Goal: Task Accomplishment & Management: Manage account settings

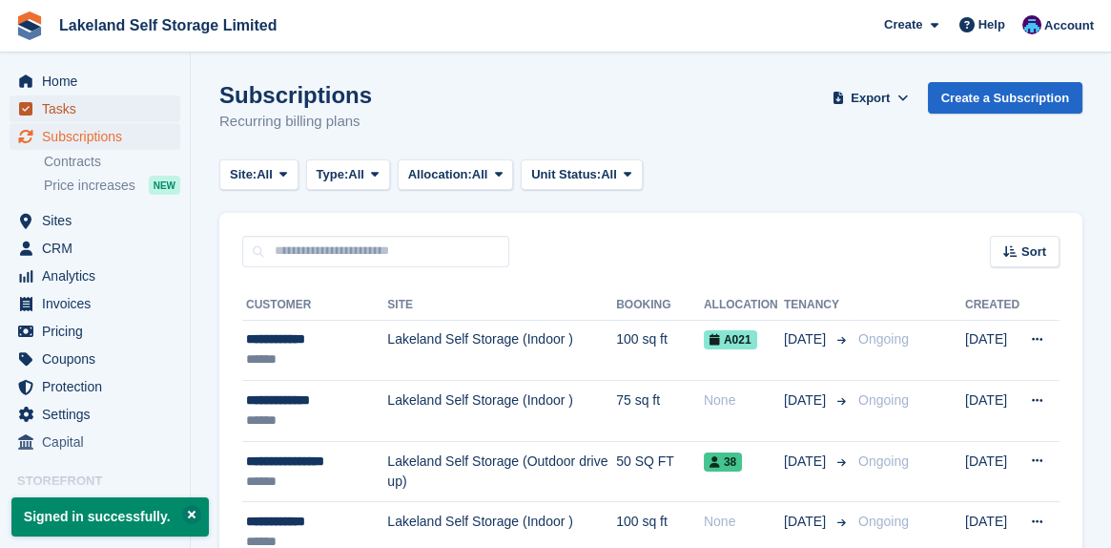
click at [65, 112] on span "Tasks" at bounding box center [99, 108] width 114 height 27
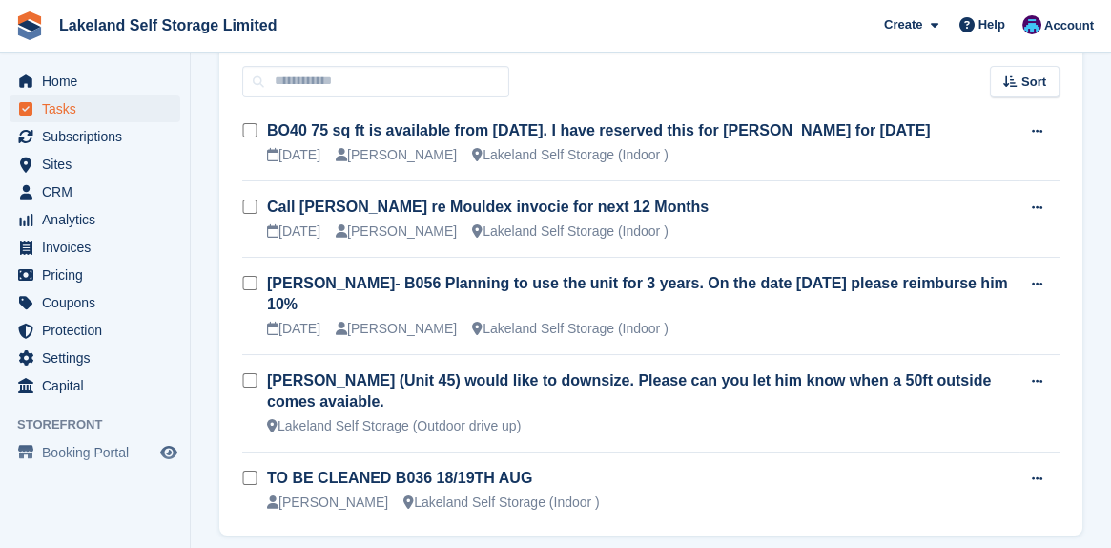
scroll to position [40, 0]
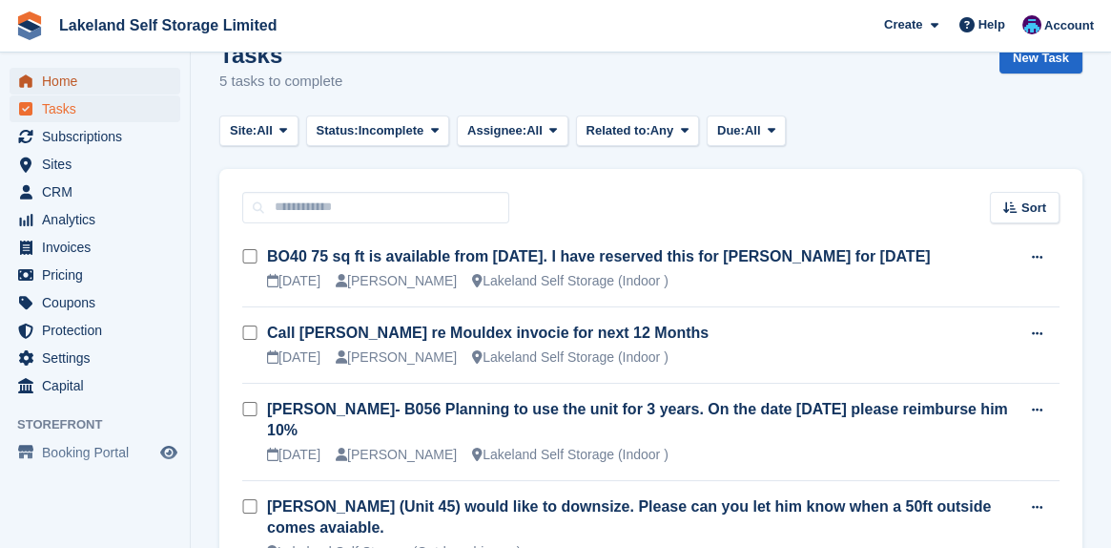
click at [64, 85] on span "Home" at bounding box center [99, 81] width 114 height 27
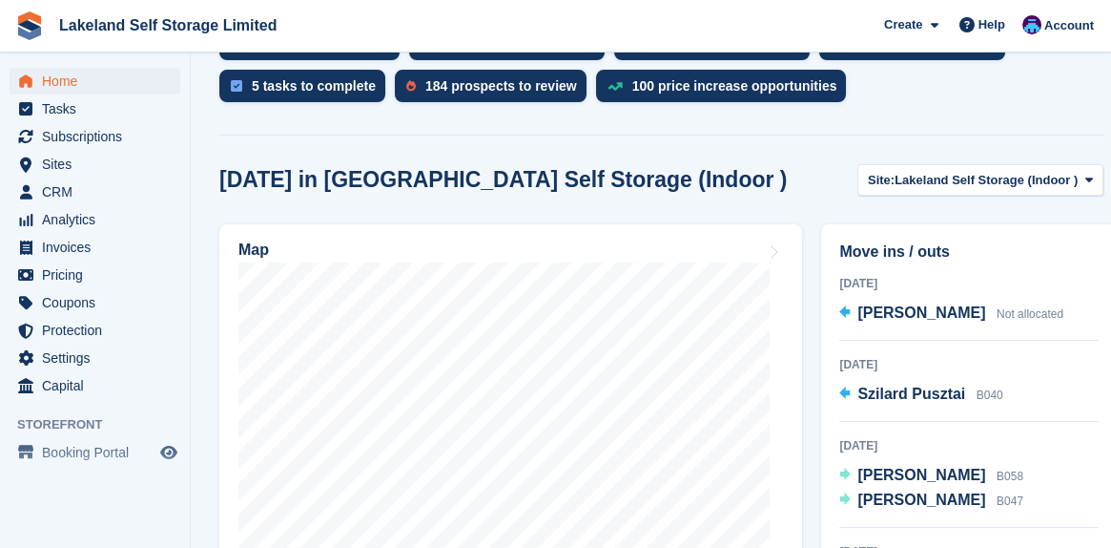
scroll to position [477, 0]
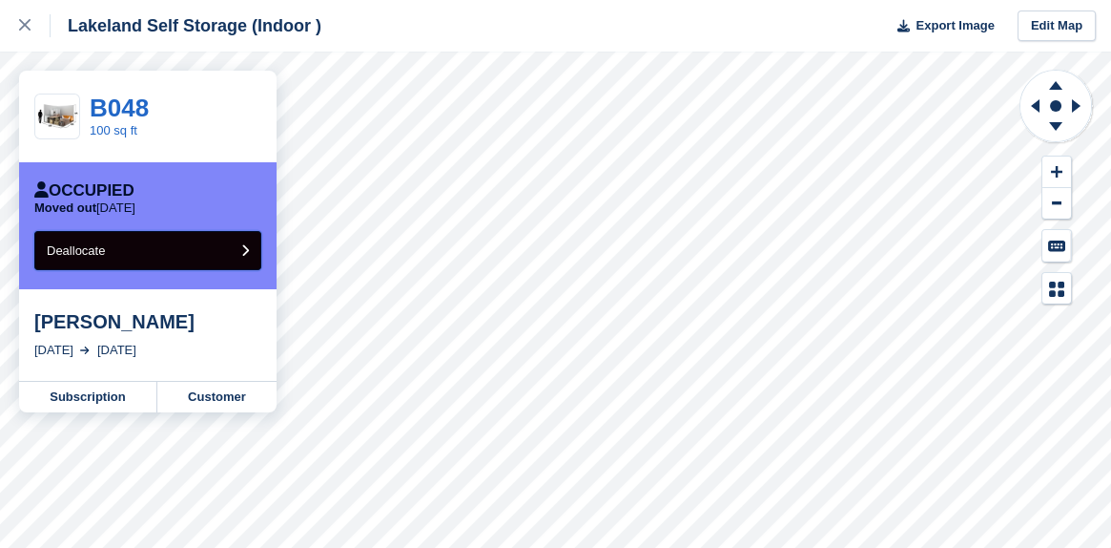
click at [94, 257] on span "Deallocate" at bounding box center [76, 250] width 58 height 14
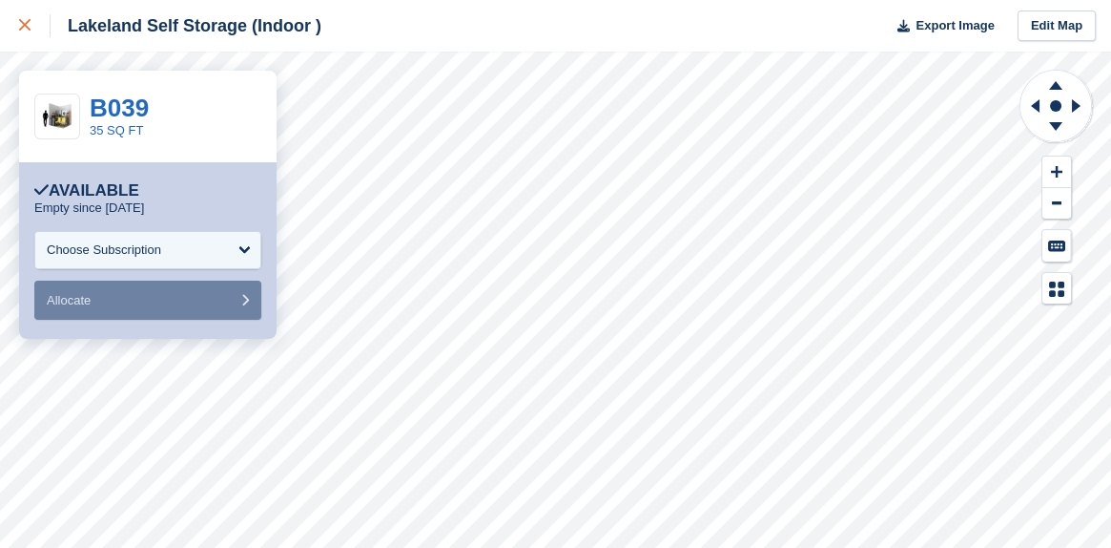
click at [24, 26] on icon at bounding box center [24, 24] width 11 height 11
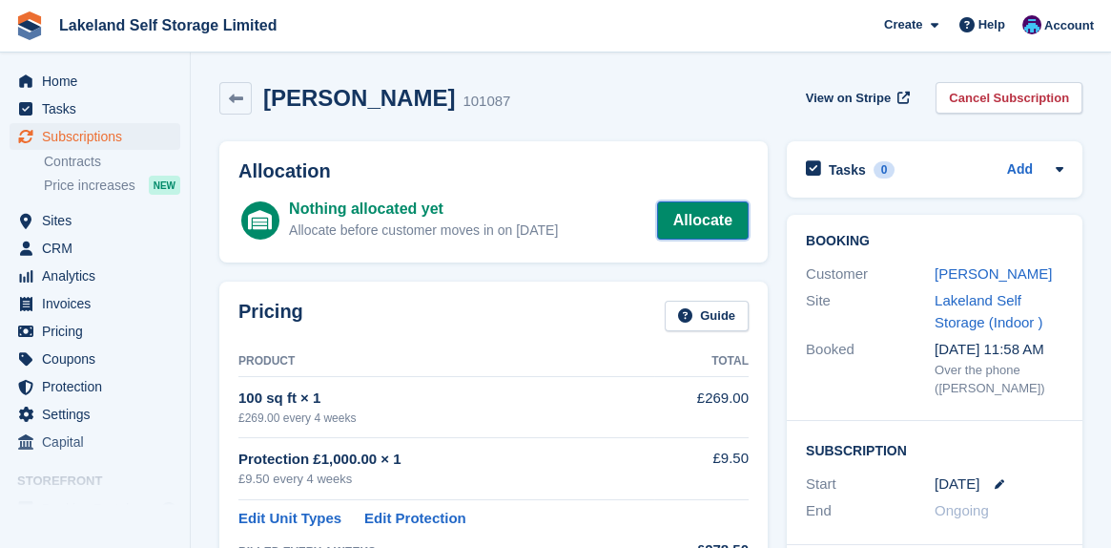
click at [696, 211] on link "Allocate" at bounding box center [703, 220] width 92 height 38
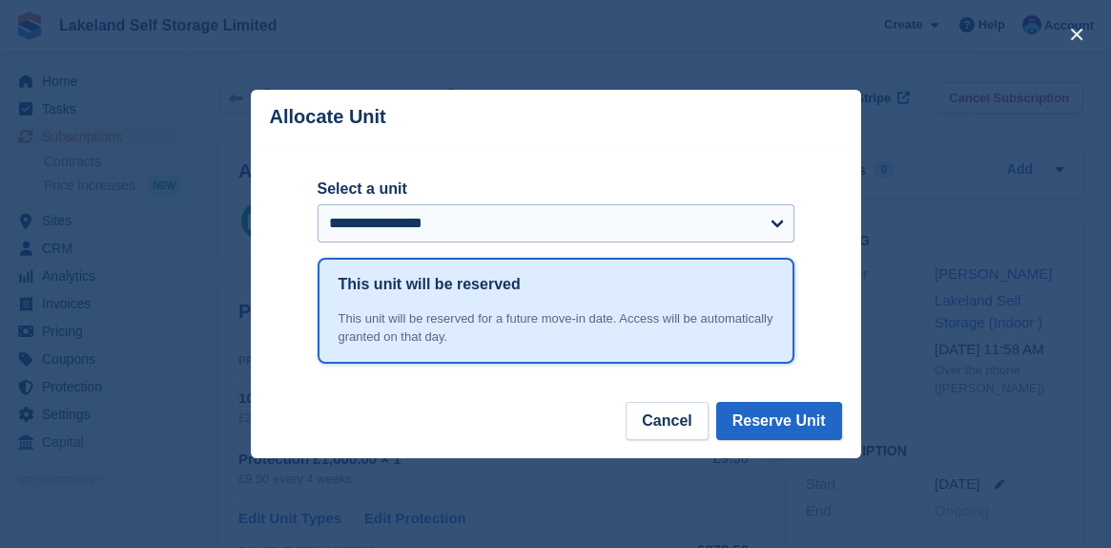
select select "*****"
click at [318, 206] on select "**********" at bounding box center [556, 223] width 477 height 38
click at [803, 421] on button "Reserve Unit" at bounding box center [779, 421] width 126 height 38
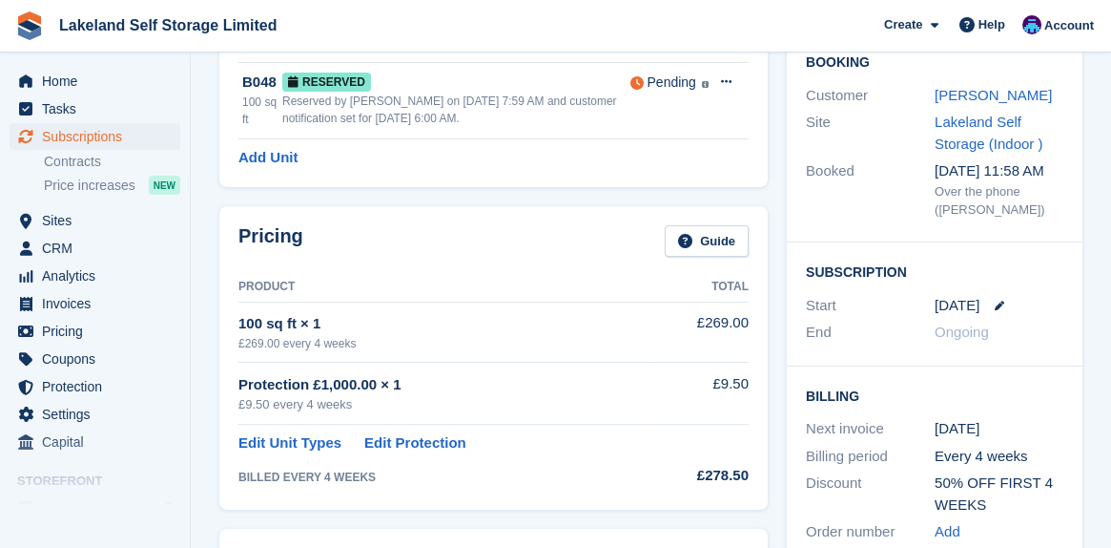
scroll to position [138, 0]
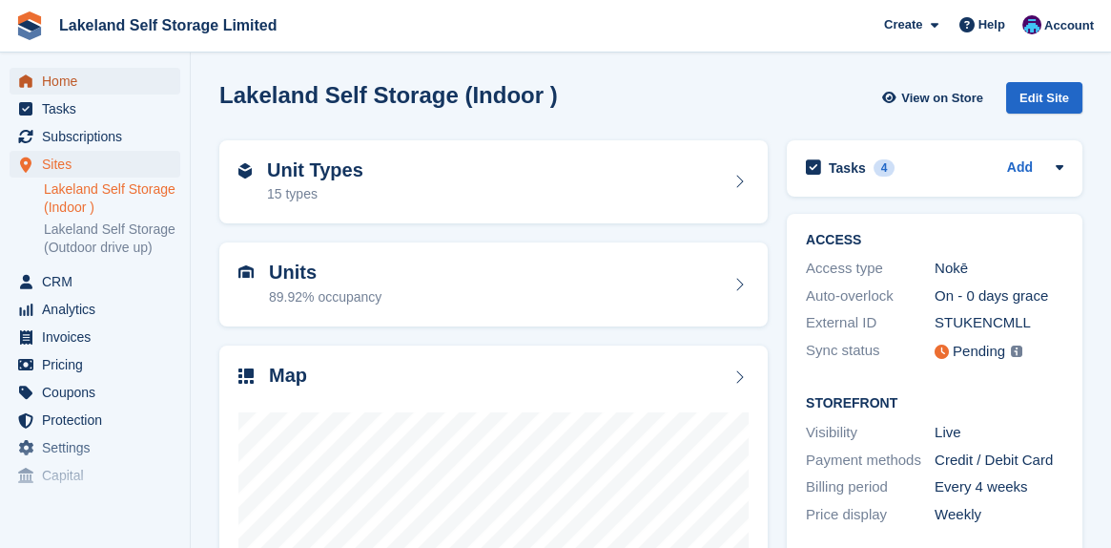
click at [52, 83] on span "Home" at bounding box center [99, 81] width 114 height 27
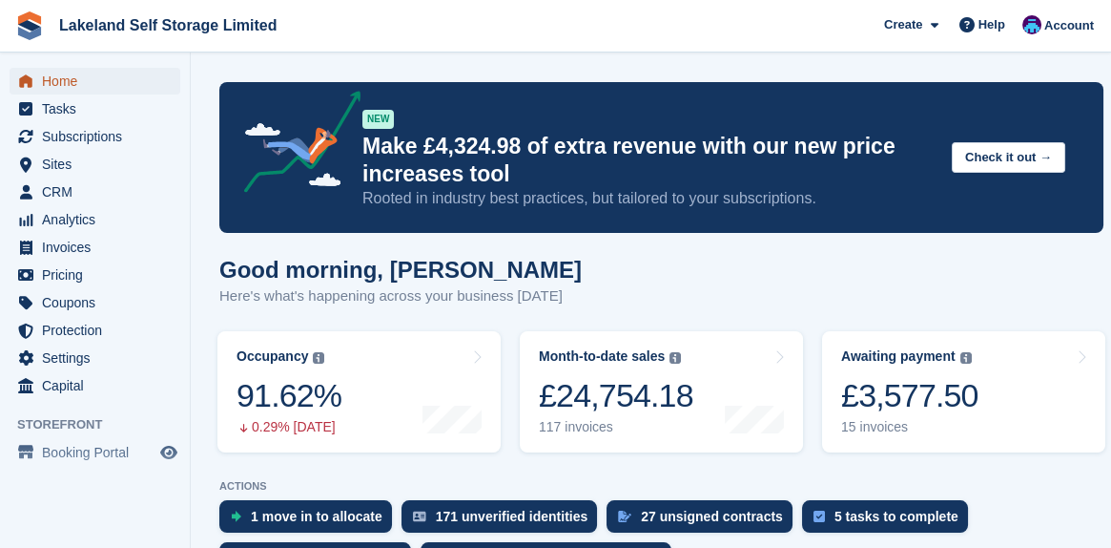
click at [81, 86] on span "Home" at bounding box center [99, 81] width 114 height 27
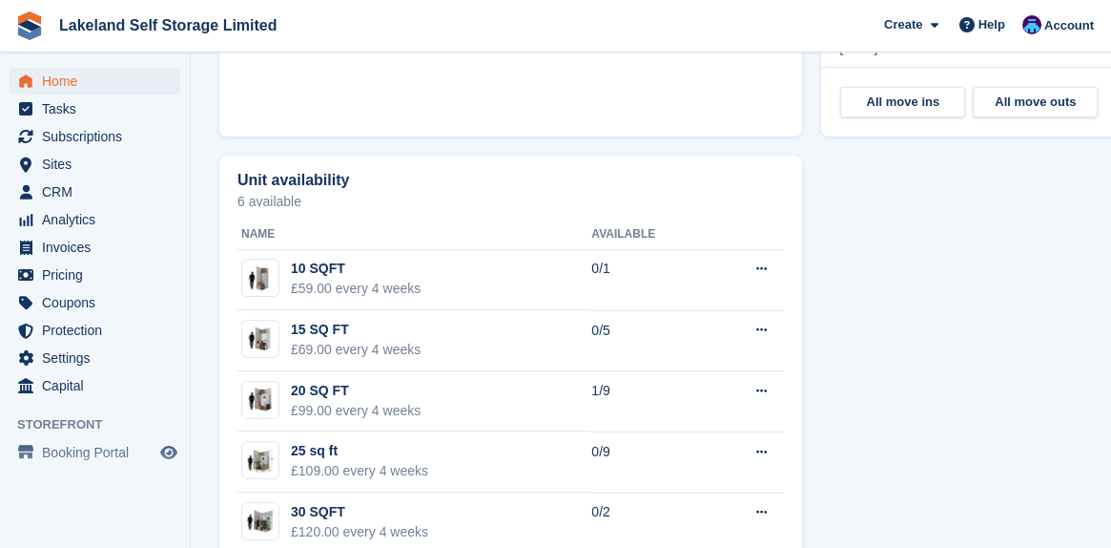
scroll to position [1055, 0]
click at [73, 163] on span "Sites" at bounding box center [99, 164] width 114 height 27
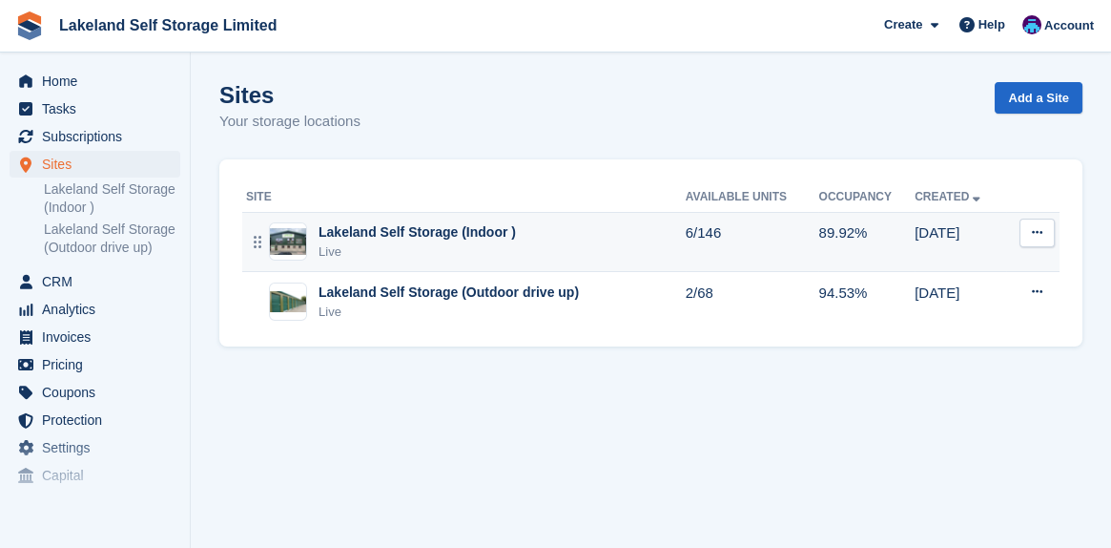
click at [438, 232] on div "Lakeland Self Storage (Indoor )" at bounding box center [417, 232] width 197 height 20
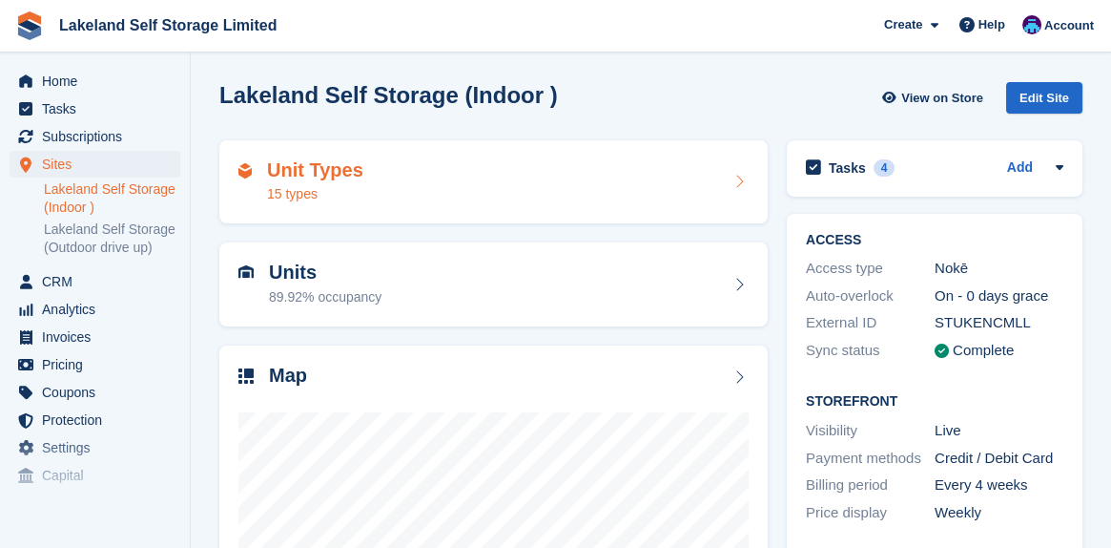
click at [310, 174] on h2 "Unit Types" at bounding box center [315, 170] width 96 height 22
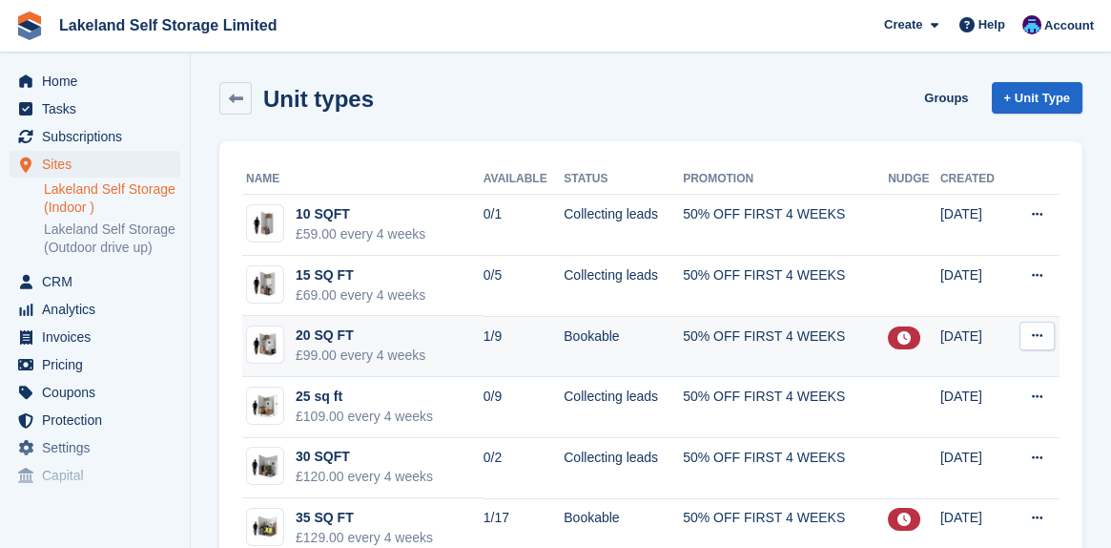
click at [346, 340] on div "20 SQ FT" at bounding box center [361, 335] width 130 height 20
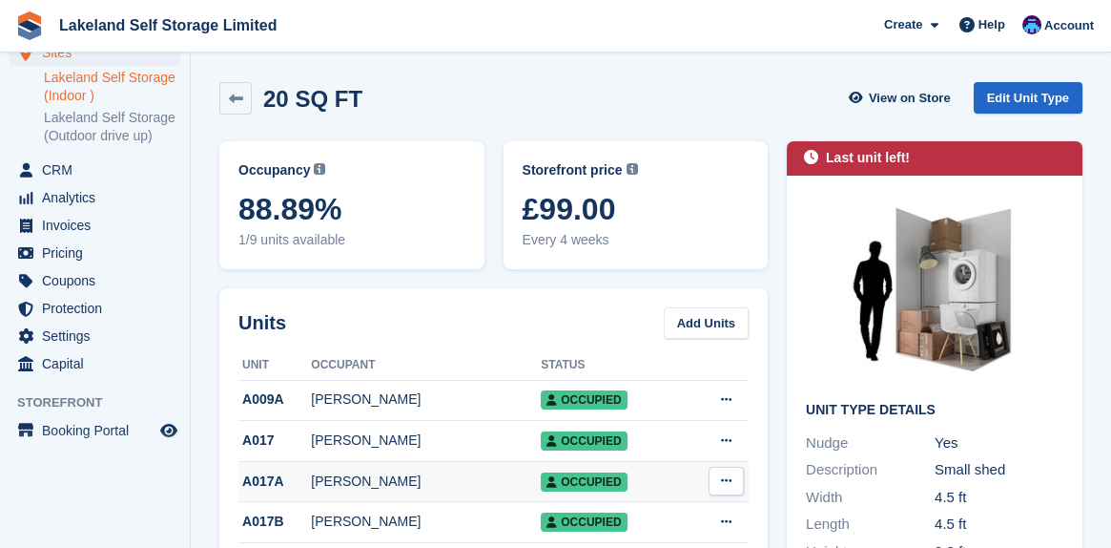
scroll to position [286, 0]
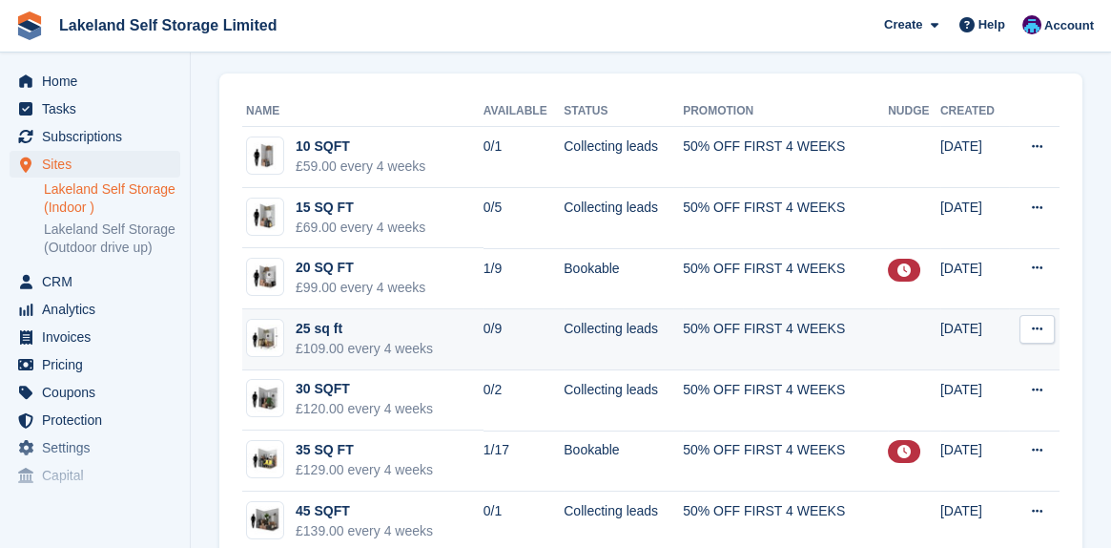
scroll to position [95, 0]
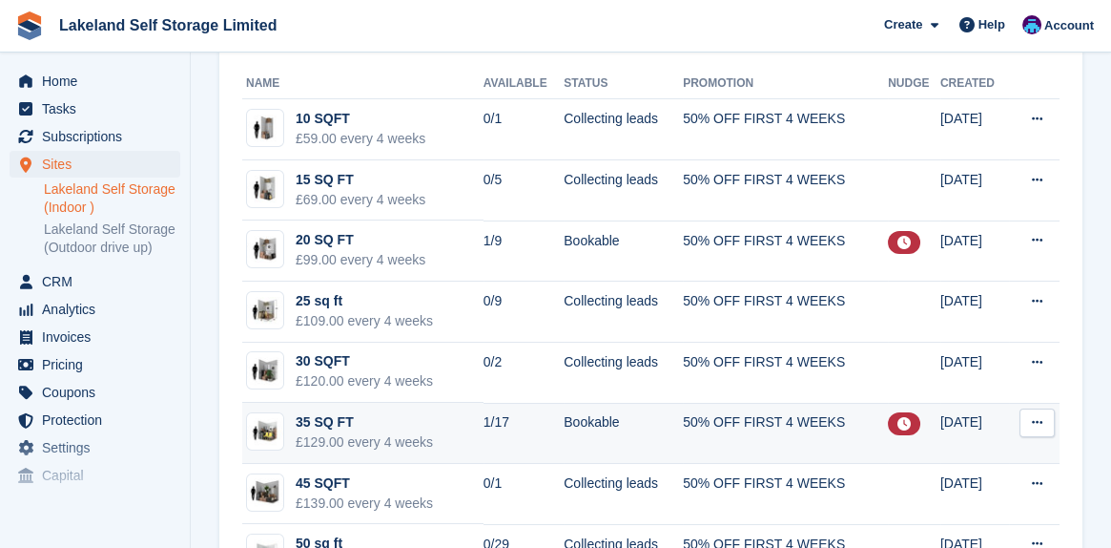
click at [340, 422] on div "35 SQ FT" at bounding box center [364, 422] width 137 height 20
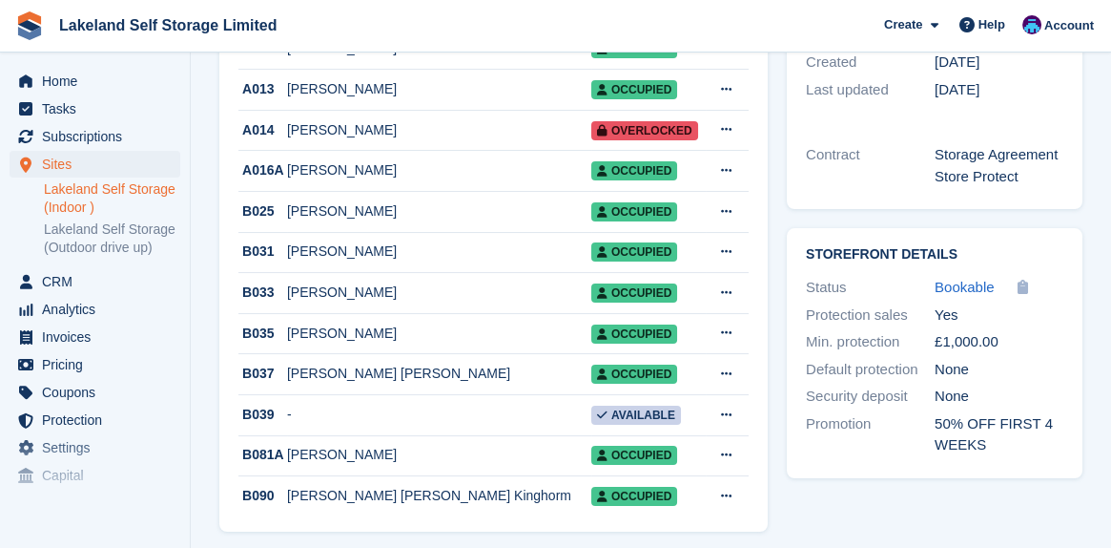
scroll to position [572, 0]
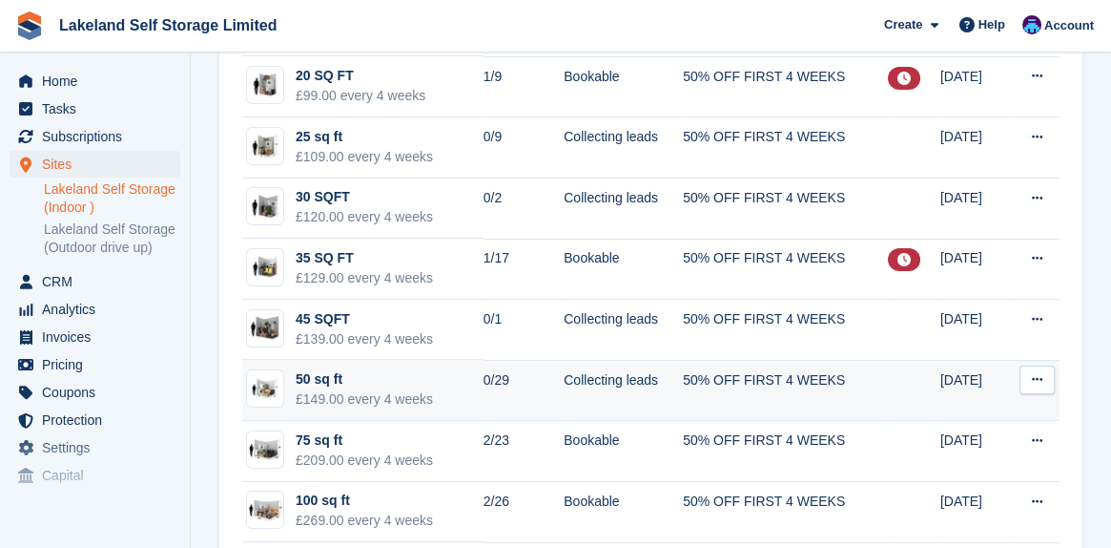
scroll to position [286, 0]
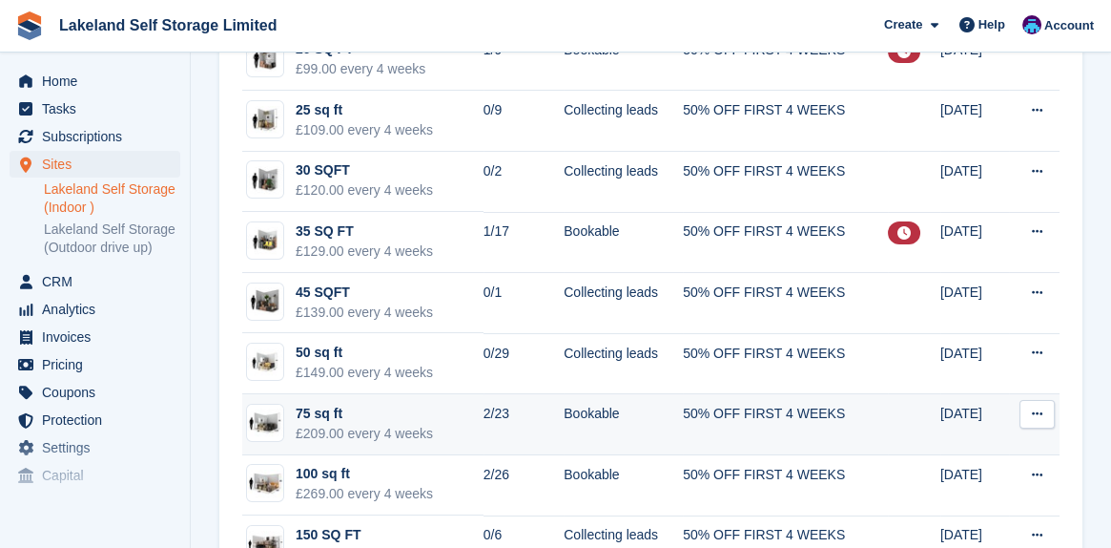
click at [309, 416] on div "75 sq ft" at bounding box center [364, 414] width 137 height 20
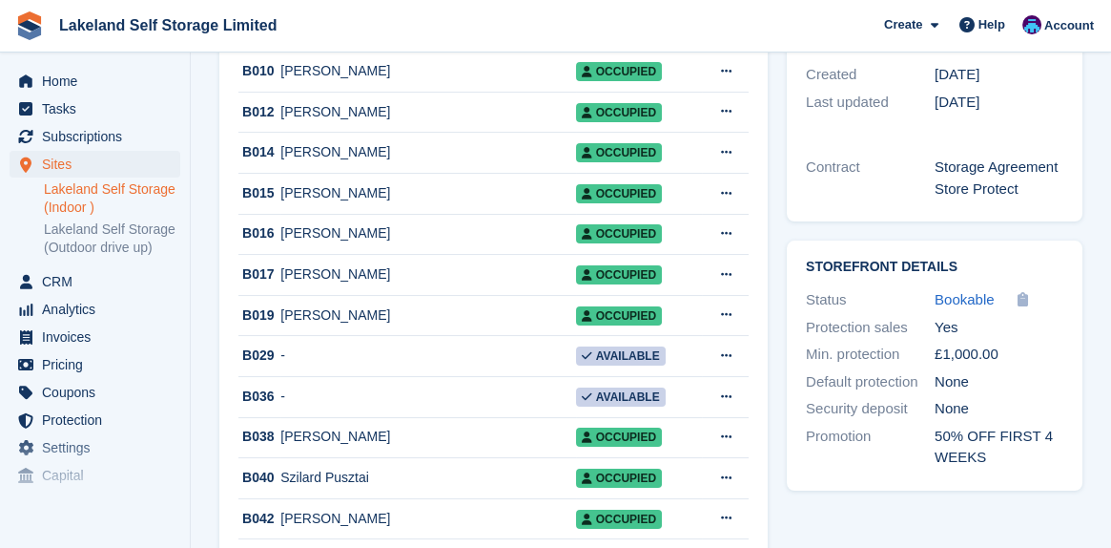
scroll to position [668, 0]
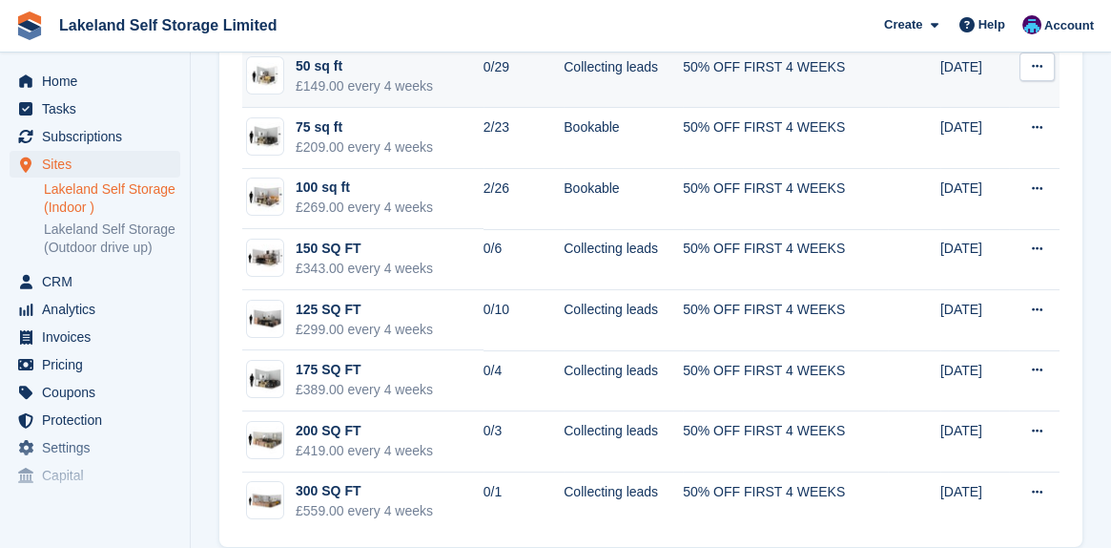
scroll to position [595, 0]
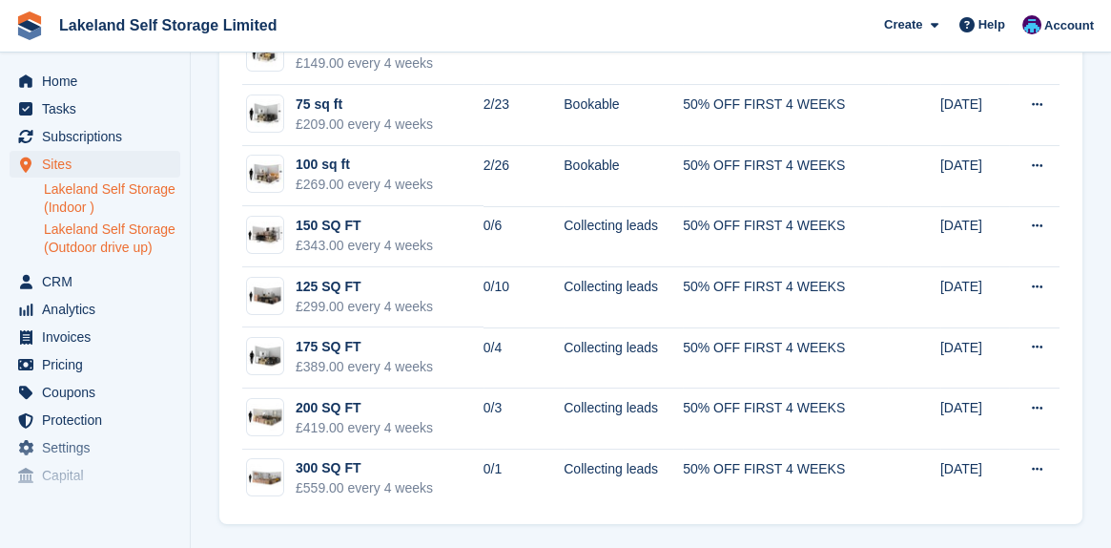
click at [104, 228] on link "Lakeland Self Storage (Outdoor drive up)" at bounding box center [112, 238] width 136 height 36
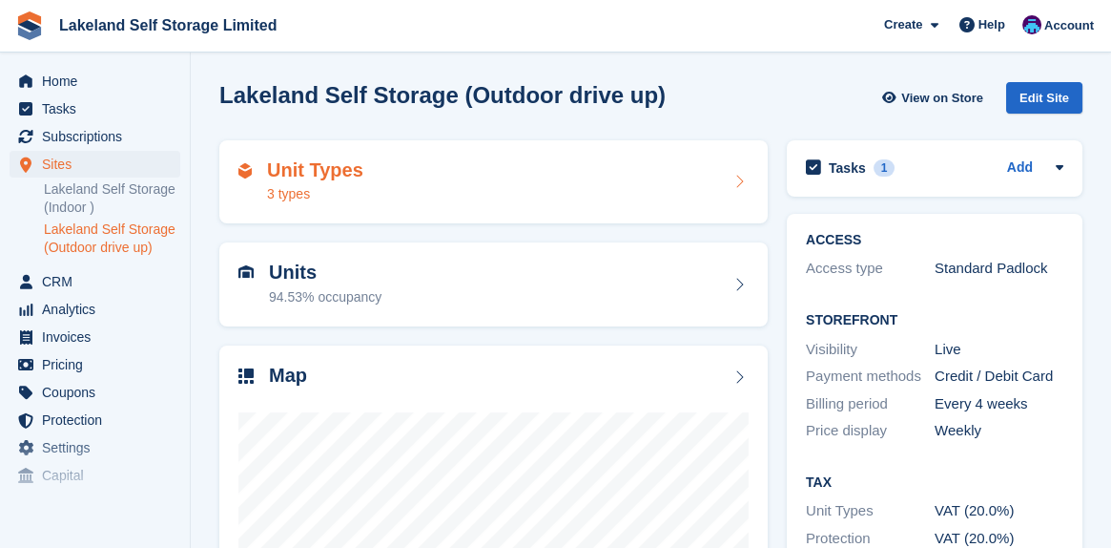
click at [281, 166] on h2 "Unit Types" at bounding box center [315, 170] width 96 height 22
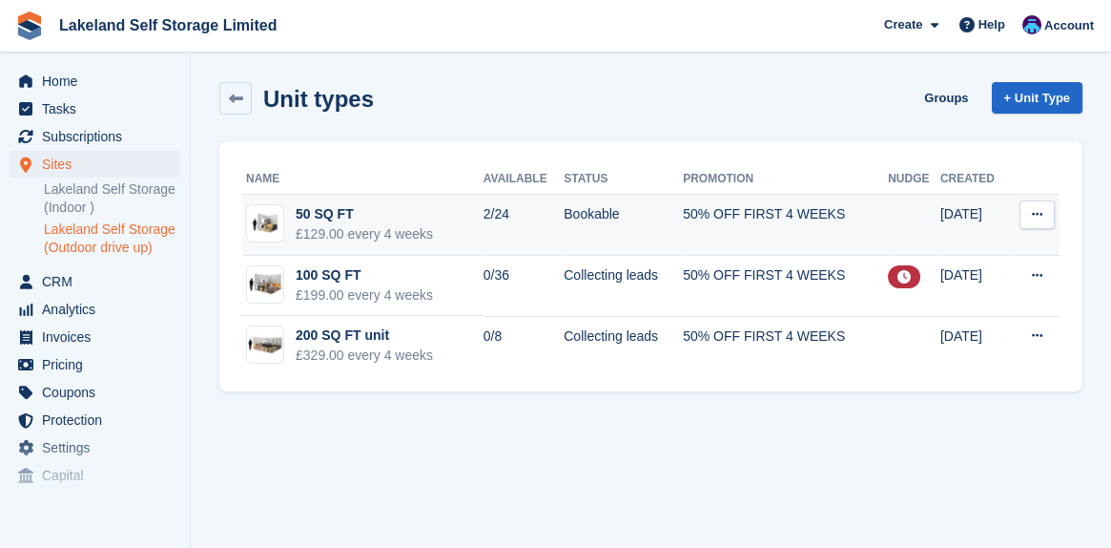
click at [336, 207] on div "50 SQ FT" at bounding box center [364, 214] width 137 height 20
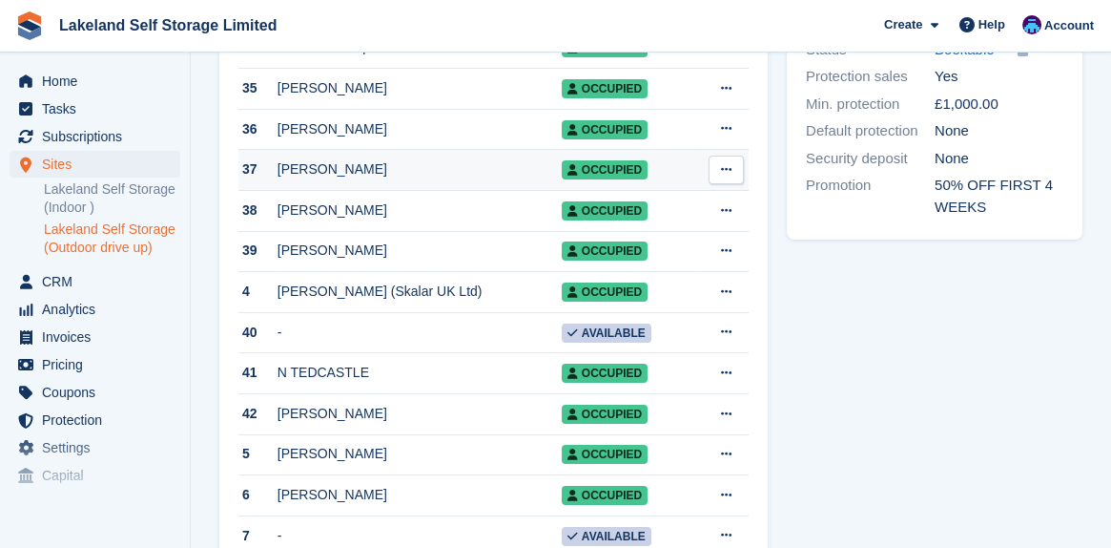
scroll to position [763, 0]
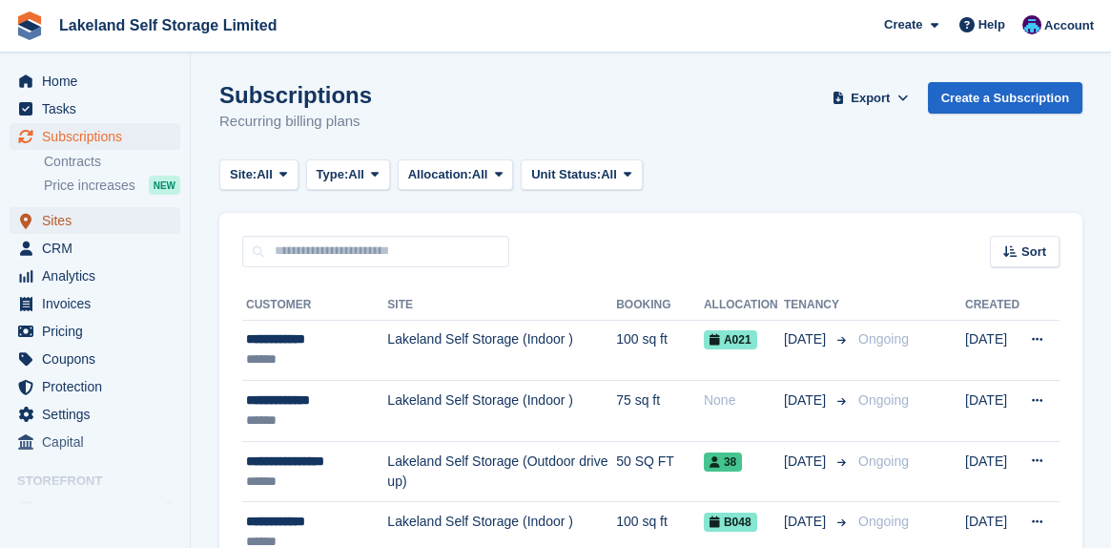
click at [45, 218] on span "Sites" at bounding box center [99, 220] width 114 height 27
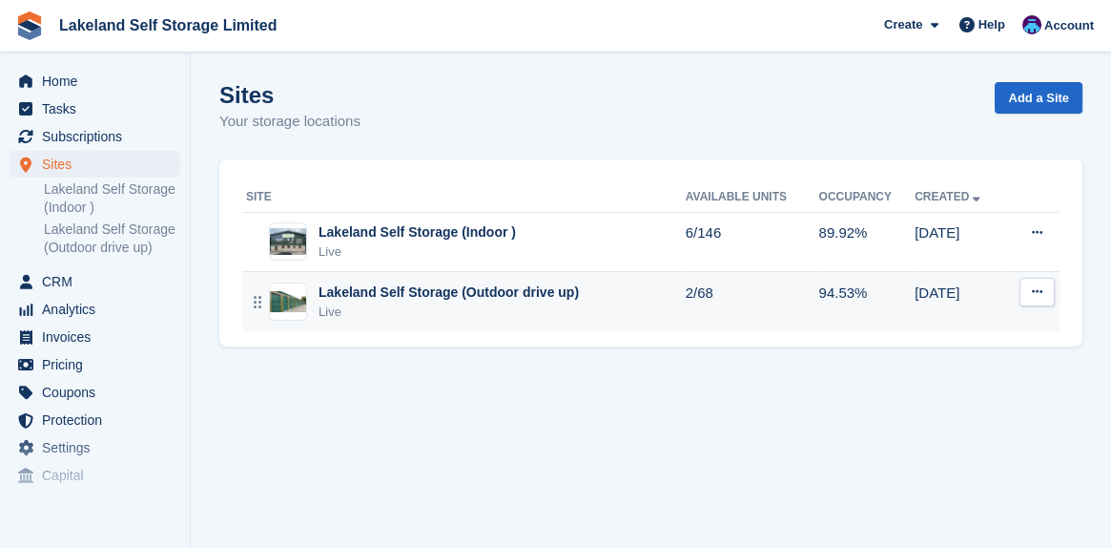
click at [352, 294] on div "Lakeland Self Storage (Outdoor drive up)" at bounding box center [449, 292] width 260 height 20
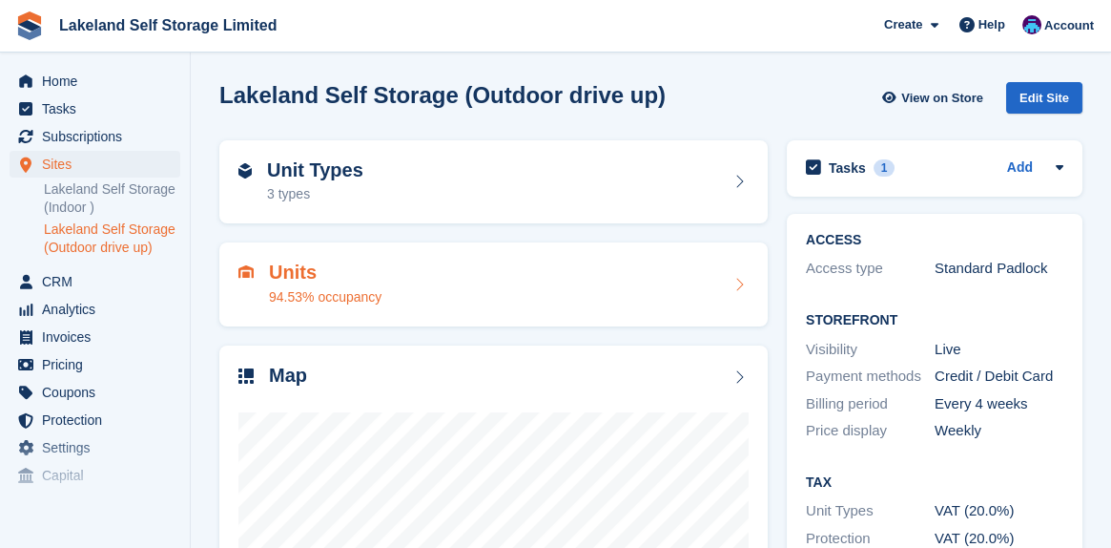
click at [290, 284] on div "Units 94.53% occupancy" at bounding box center [325, 284] width 113 height 46
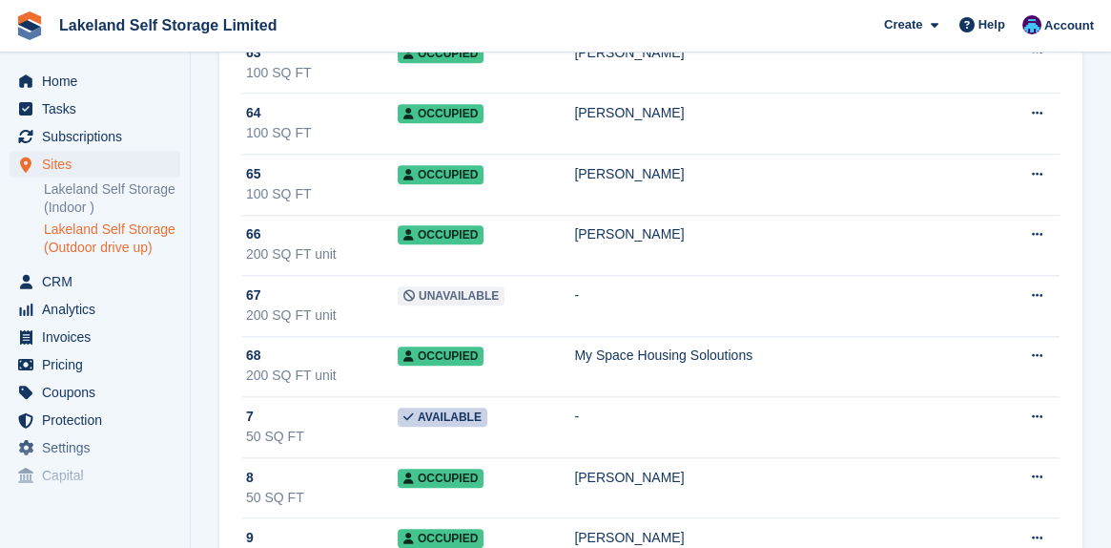
scroll to position [3816, 0]
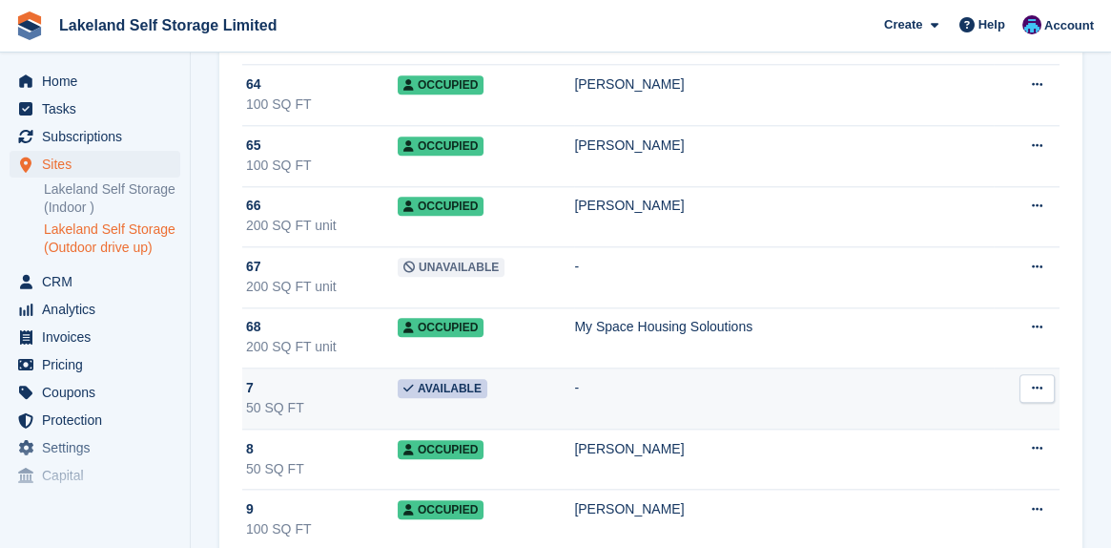
click at [258, 378] on div "7" at bounding box center [322, 388] width 152 height 20
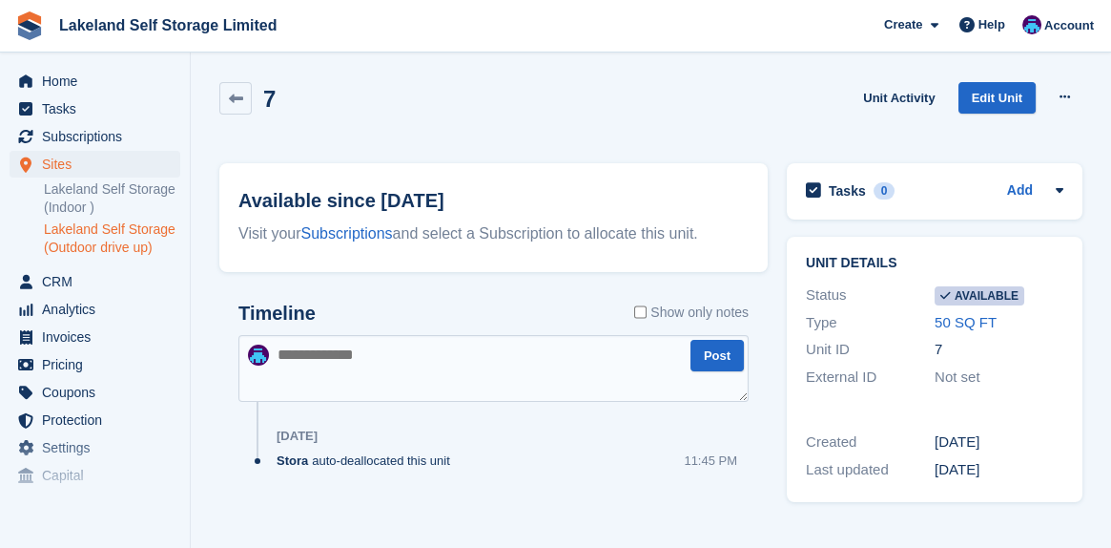
click at [114, 237] on link "Lakeland Self Storage (Outdoor drive up)" at bounding box center [112, 238] width 136 height 36
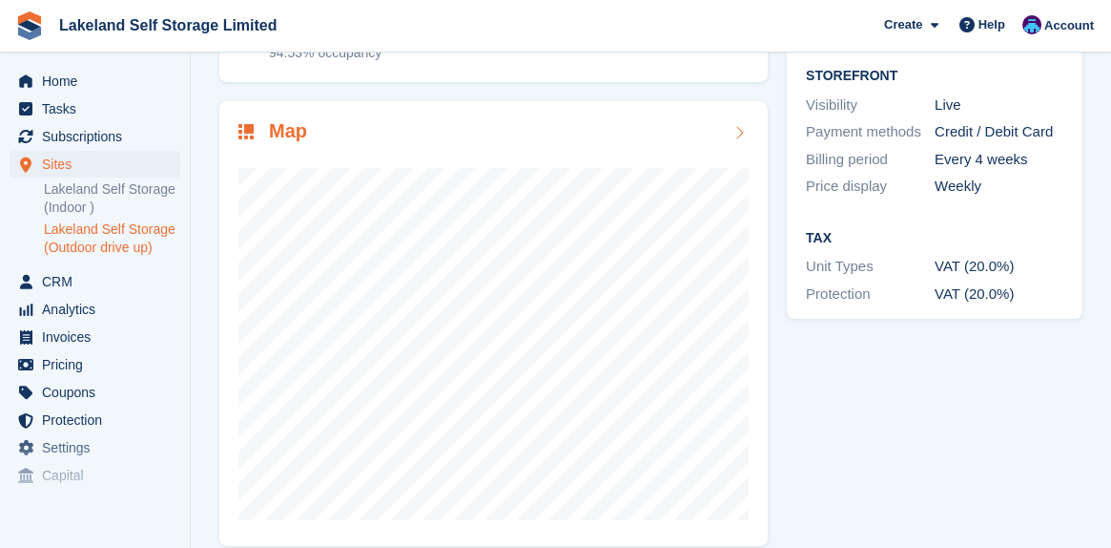
scroll to position [265, 0]
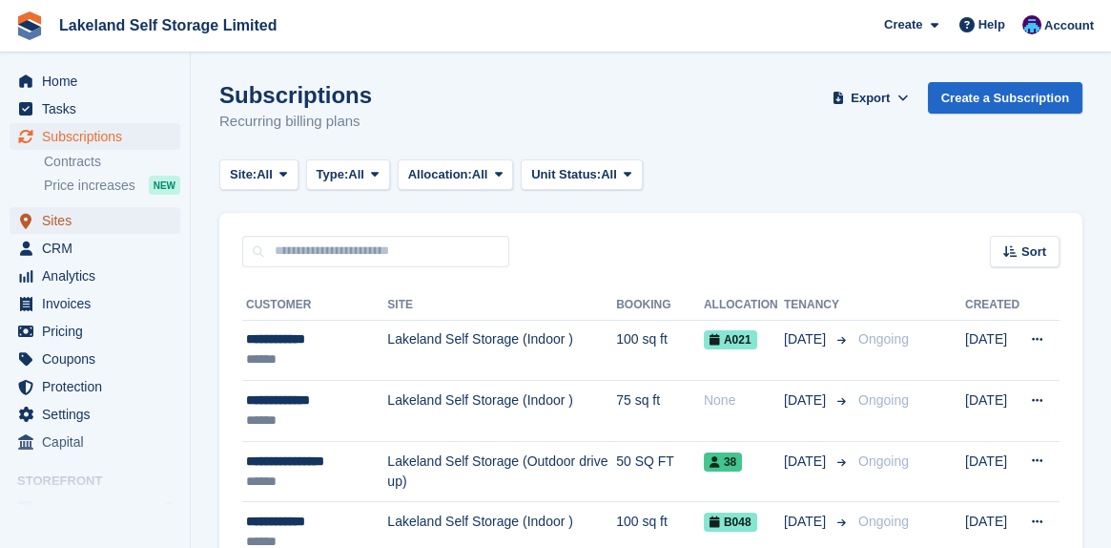
click at [66, 223] on span "Sites" at bounding box center [99, 220] width 114 height 27
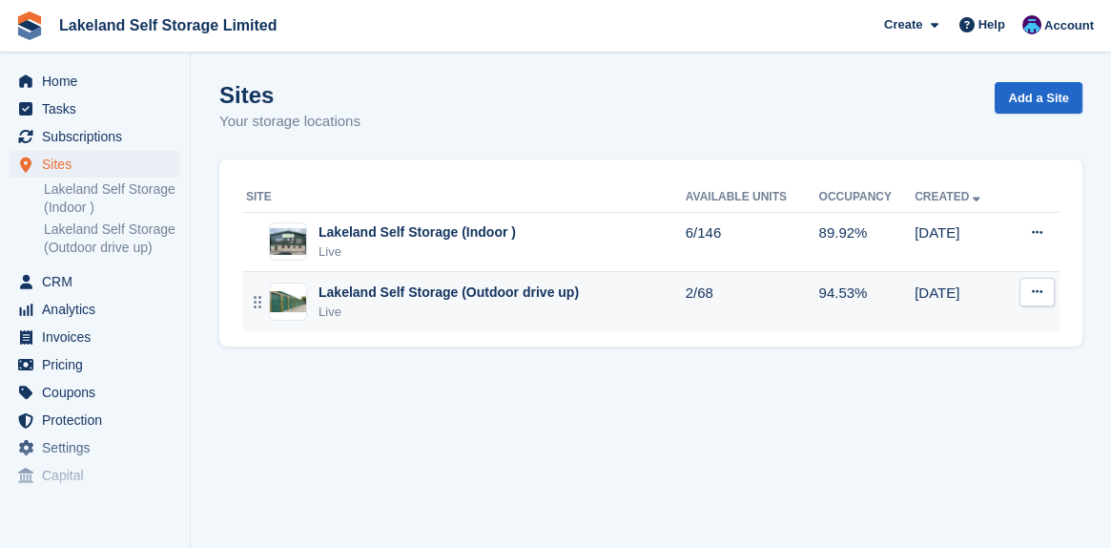
click at [408, 290] on div "Lakeland Self Storage (Outdoor drive up)" at bounding box center [449, 292] width 260 height 20
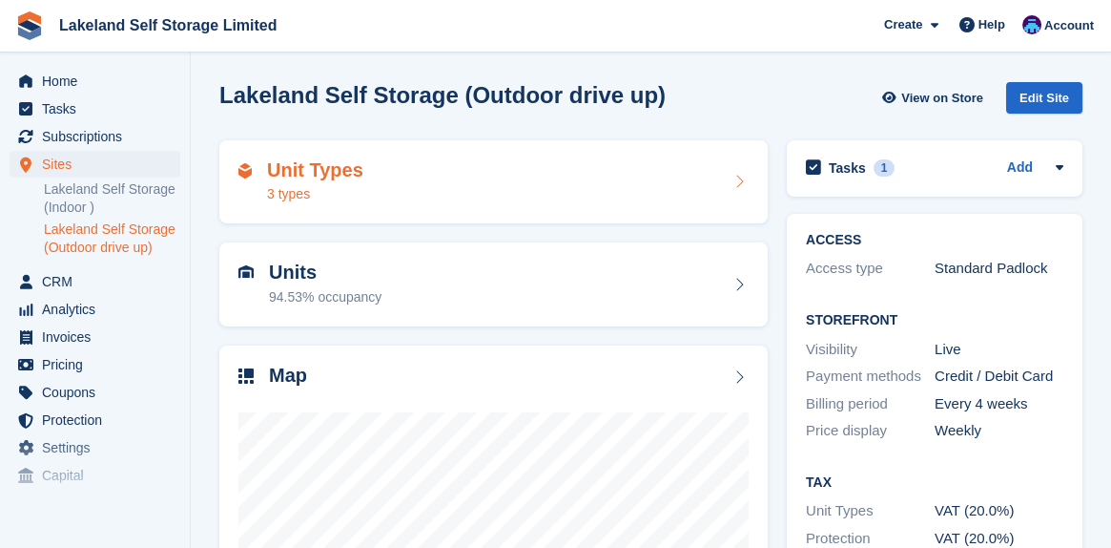
click at [352, 176] on h2 "Unit Types" at bounding box center [315, 170] width 96 height 22
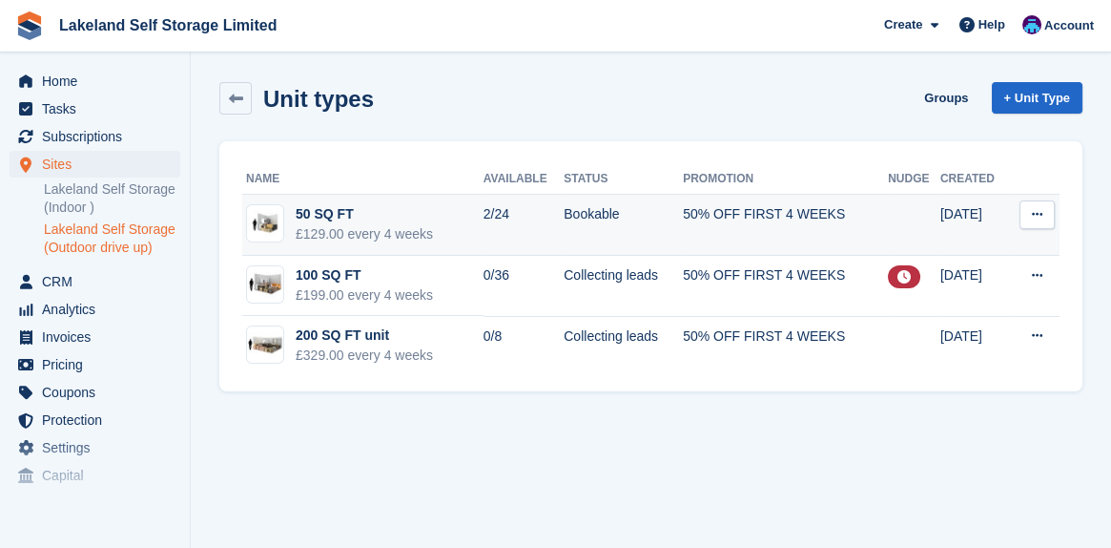
click at [325, 218] on div "50 SQ FT" at bounding box center [364, 214] width 137 height 20
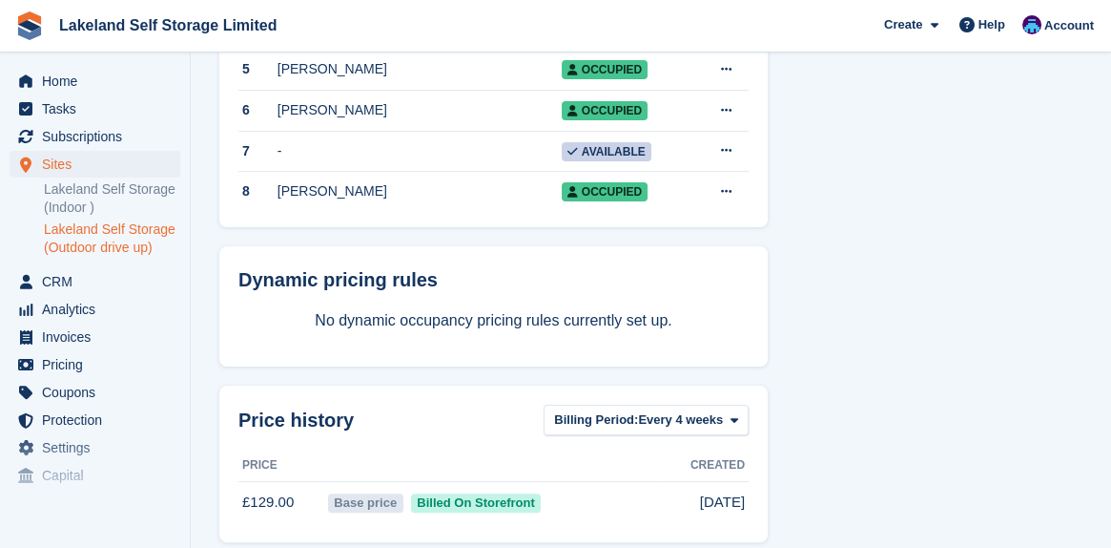
scroll to position [1145, 0]
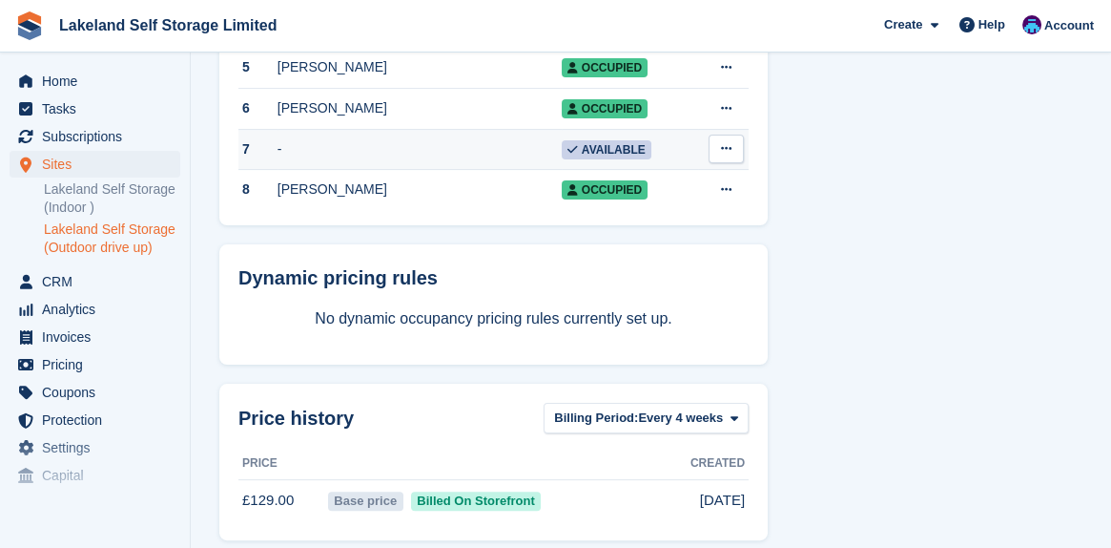
click at [734, 163] on button at bounding box center [726, 149] width 35 height 29
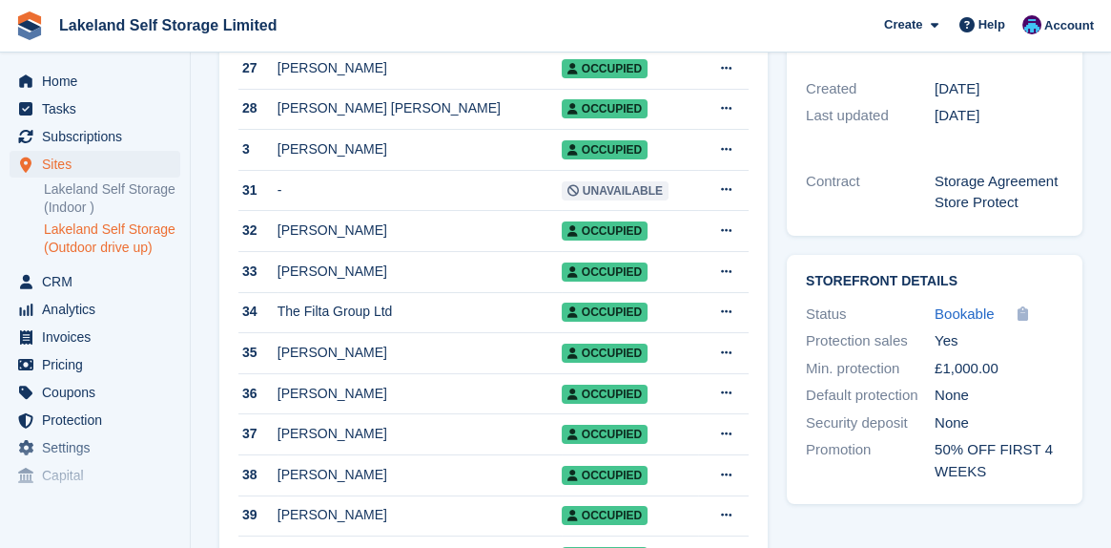
scroll to position [477, 0]
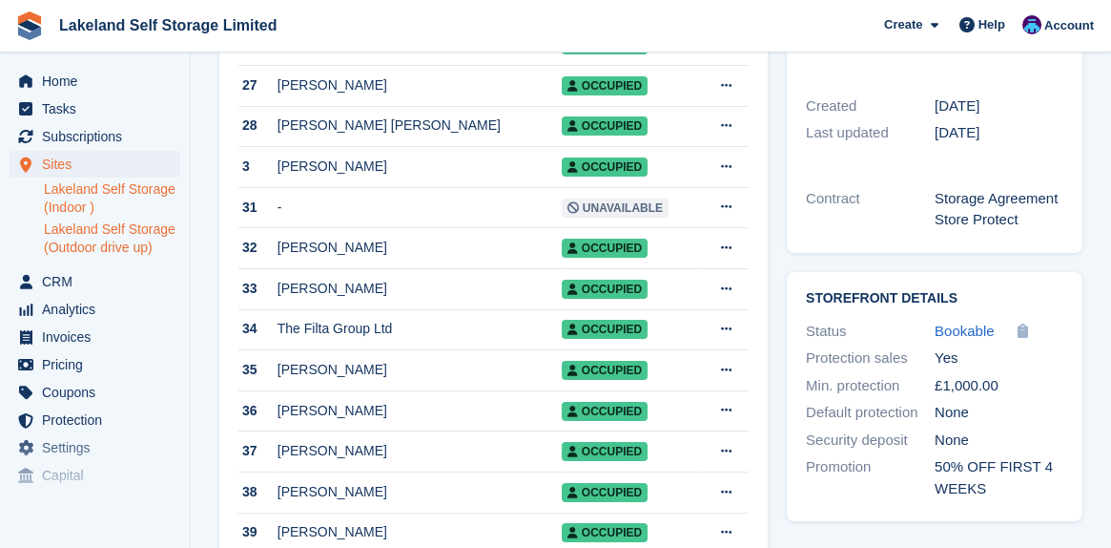
click at [109, 195] on link "Lakeland Self Storage (Indoor )" at bounding box center [112, 198] width 136 height 36
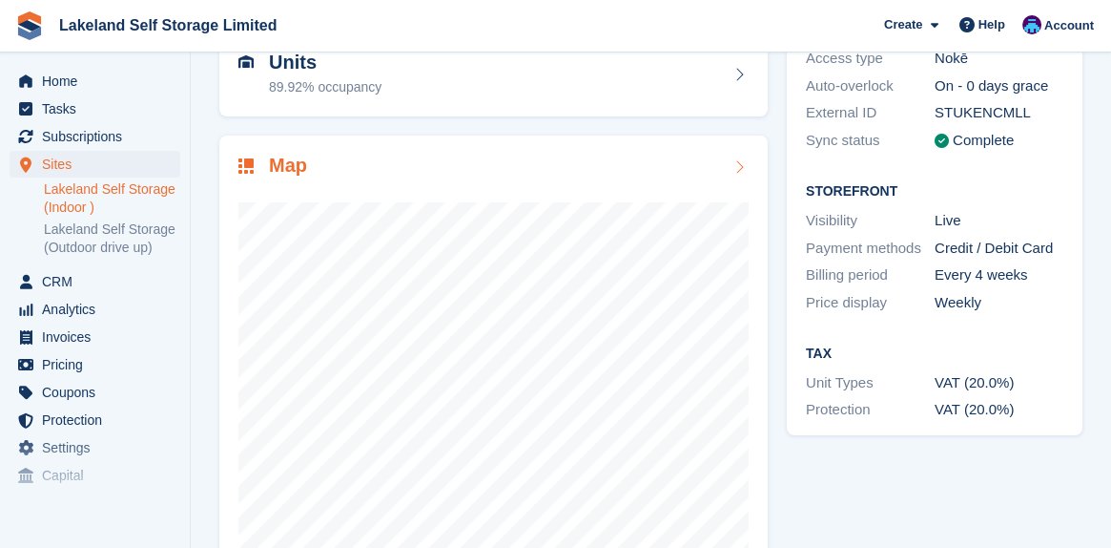
scroll to position [265, 0]
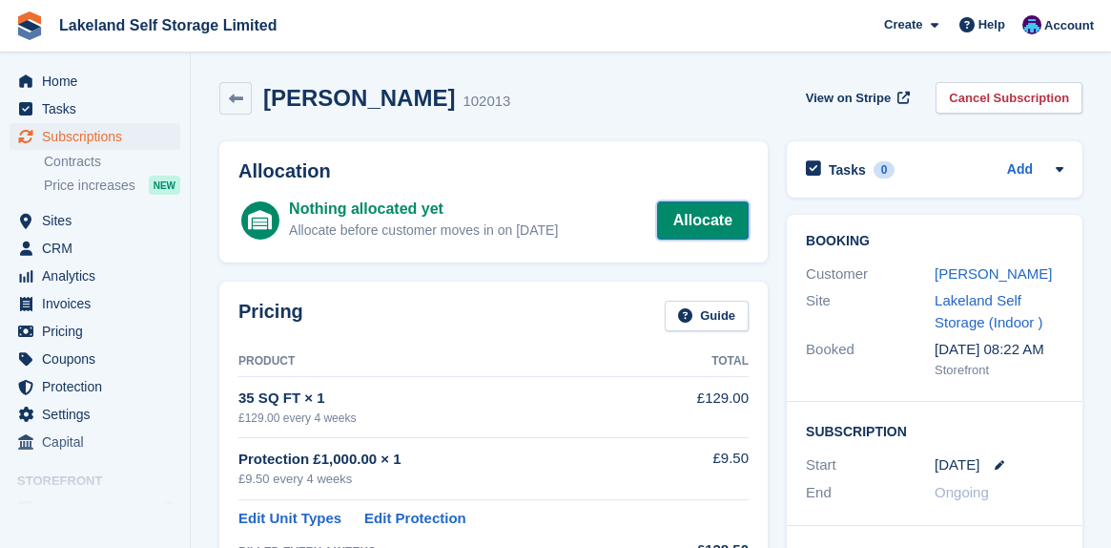
click at [707, 216] on link "Allocate" at bounding box center [703, 220] width 92 height 38
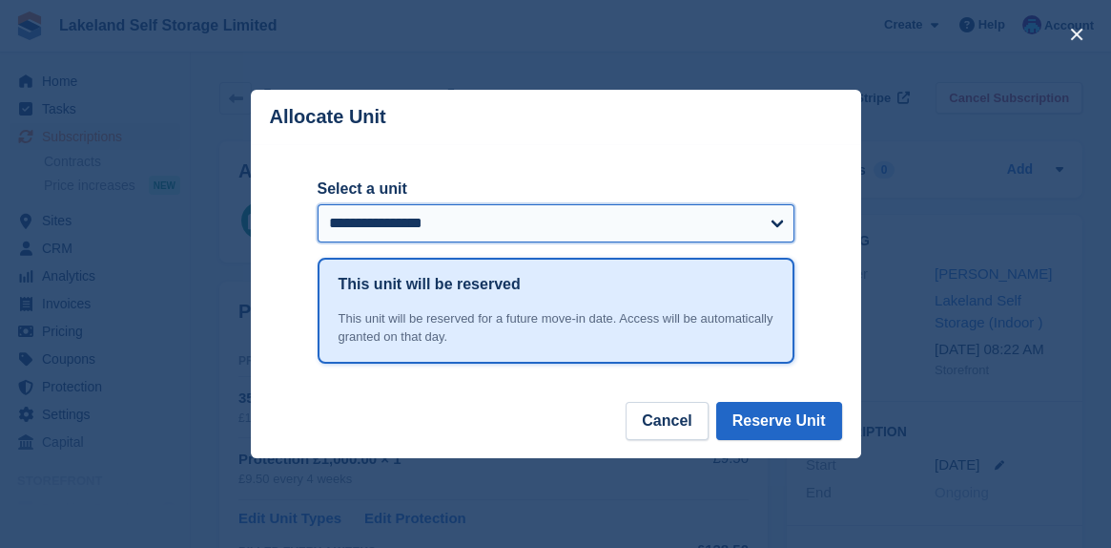
click at [777, 226] on select "**********" at bounding box center [556, 223] width 477 height 38
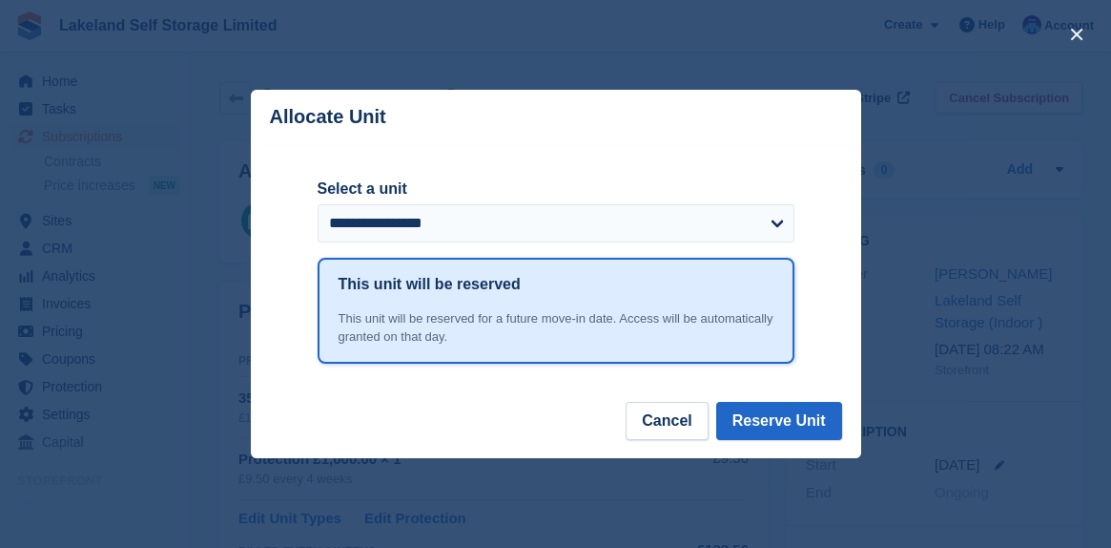
click at [911, 224] on div "close" at bounding box center [555, 274] width 1111 height 548
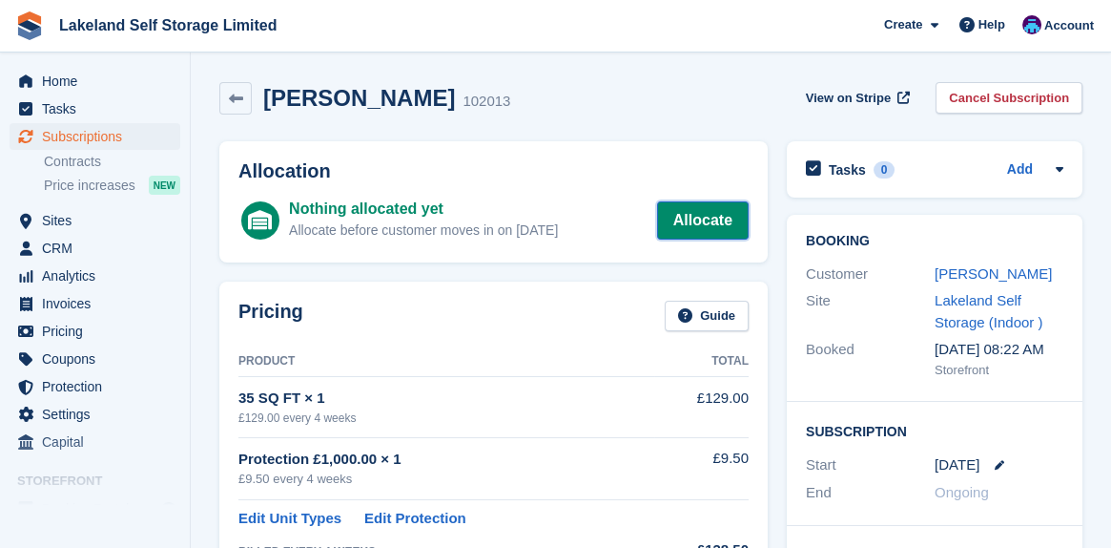
click at [709, 221] on link "Allocate" at bounding box center [703, 220] width 92 height 38
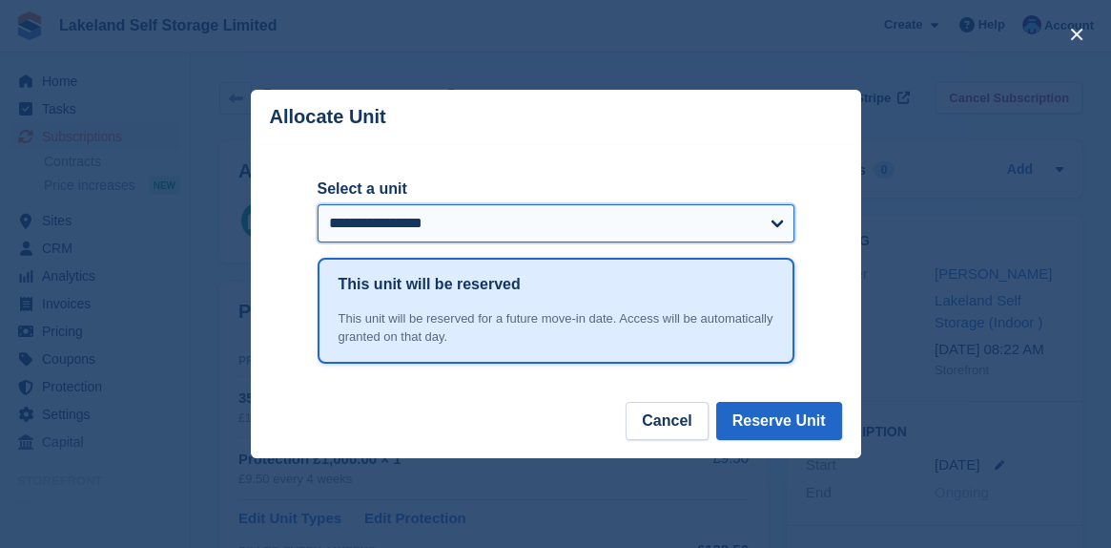
click at [777, 229] on select "**********" at bounding box center [556, 223] width 477 height 38
select select "*****"
click at [318, 206] on select "**********" at bounding box center [556, 223] width 477 height 38
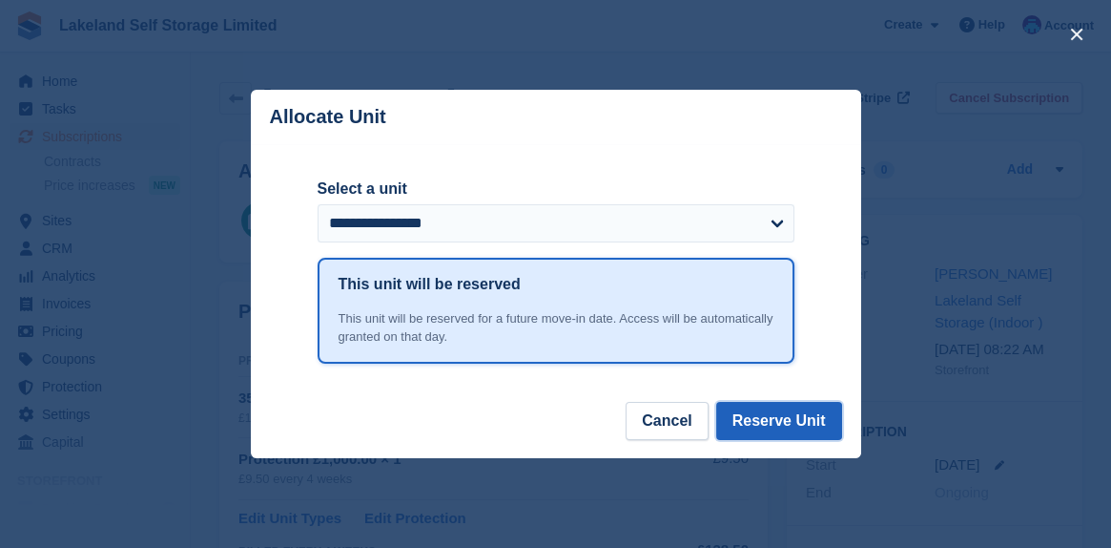
click at [773, 430] on button "Reserve Unit" at bounding box center [779, 421] width 126 height 38
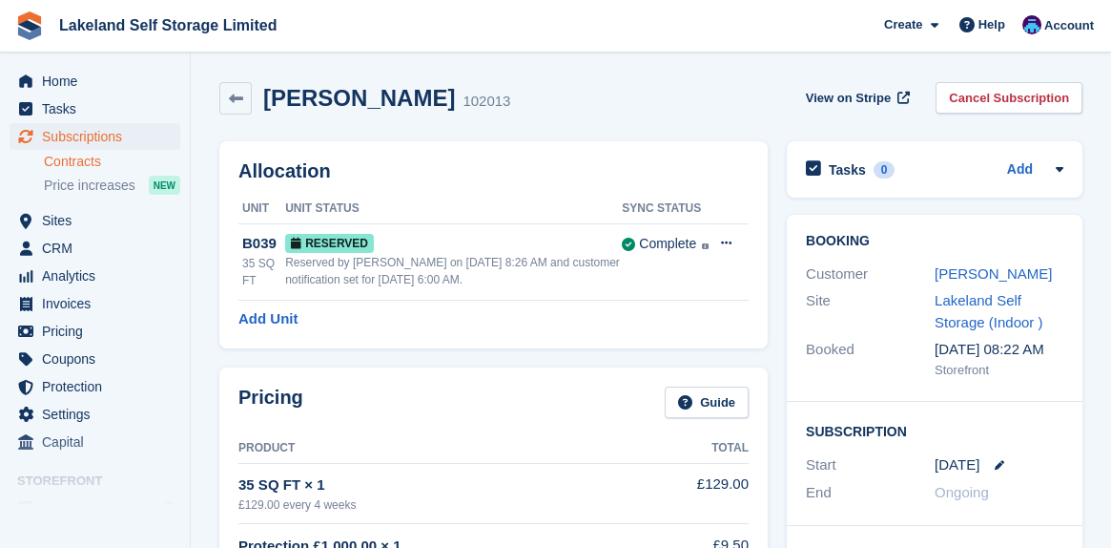
click at [78, 167] on link "Contracts" at bounding box center [112, 162] width 136 height 18
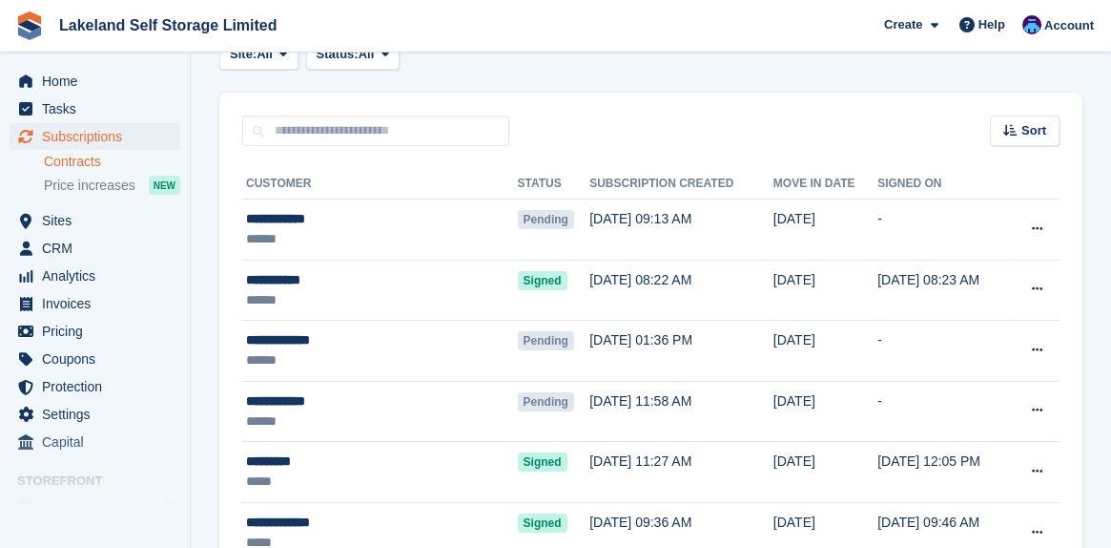
scroll to position [95, 0]
click at [58, 245] on span "CRM" at bounding box center [99, 248] width 114 height 27
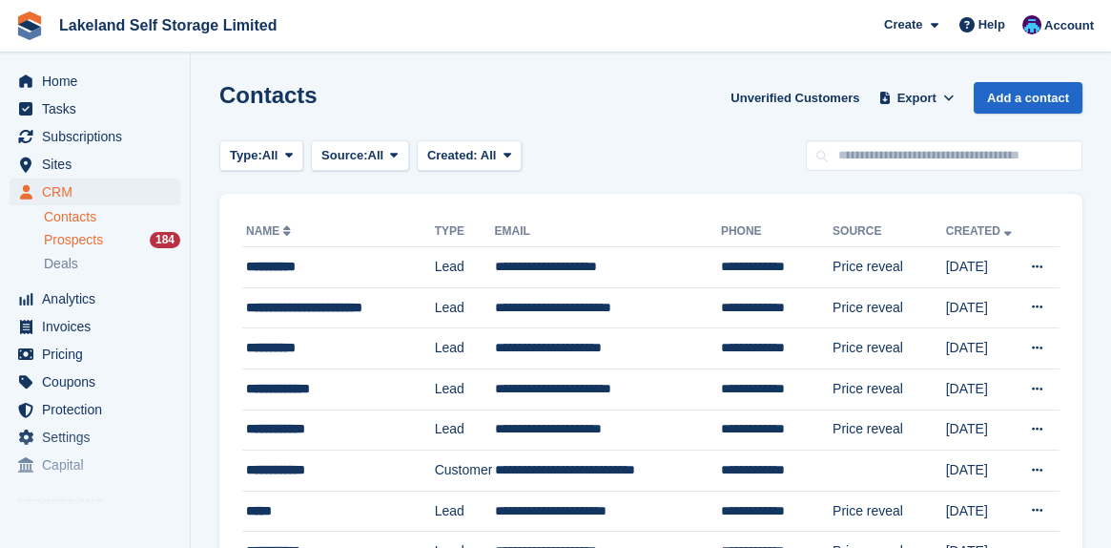
click at [80, 245] on span "Prospects" at bounding box center [73, 240] width 59 height 18
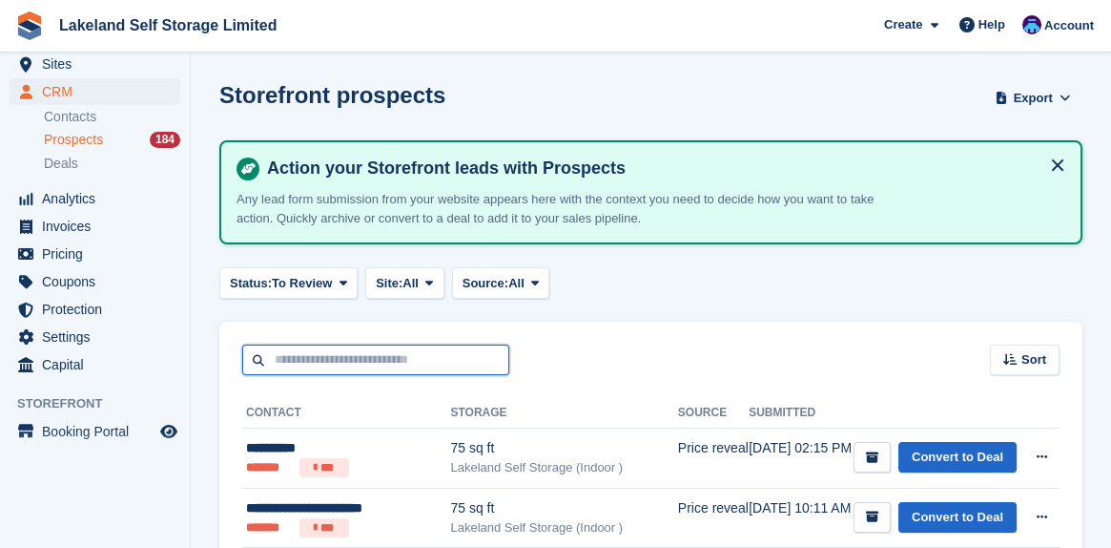
click at [294, 351] on input "text" at bounding box center [375, 359] width 267 height 31
type input "*******"
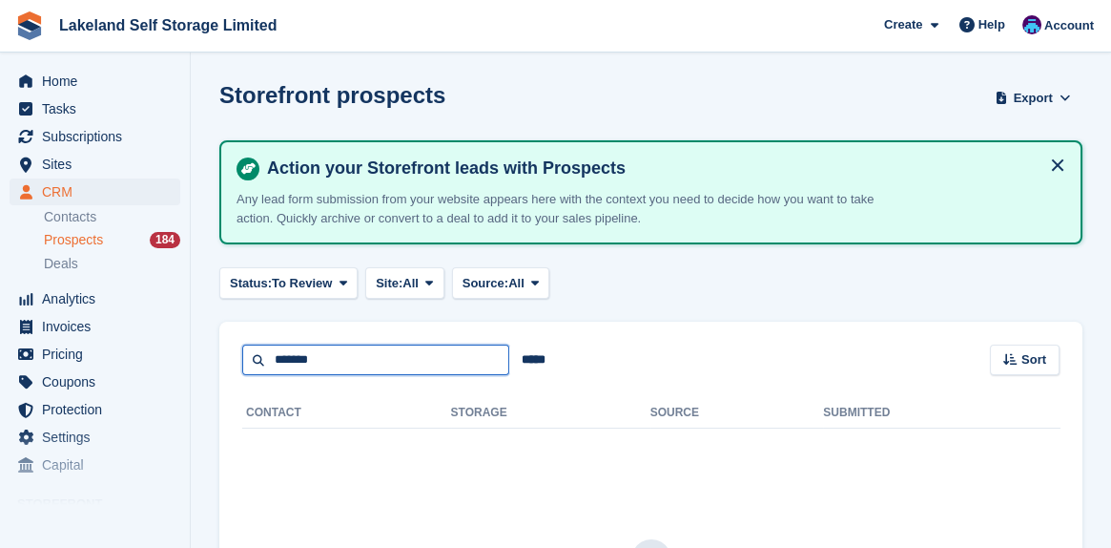
click at [342, 356] on input "*******" at bounding box center [375, 359] width 267 height 31
type input "*"
type input "***"
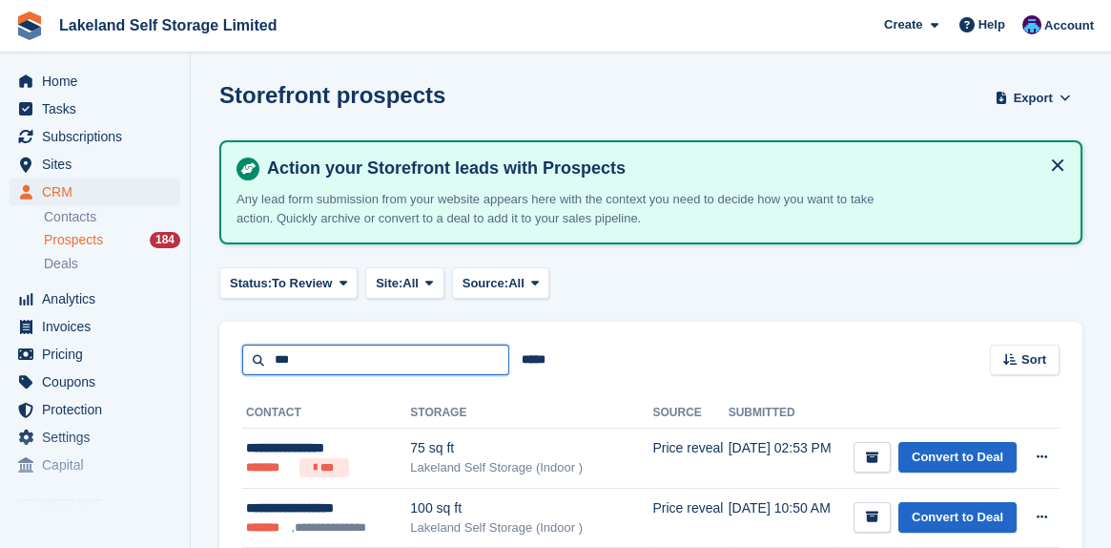
click at [316, 353] on input "***" at bounding box center [375, 359] width 267 height 31
type input "*"
type input "***"
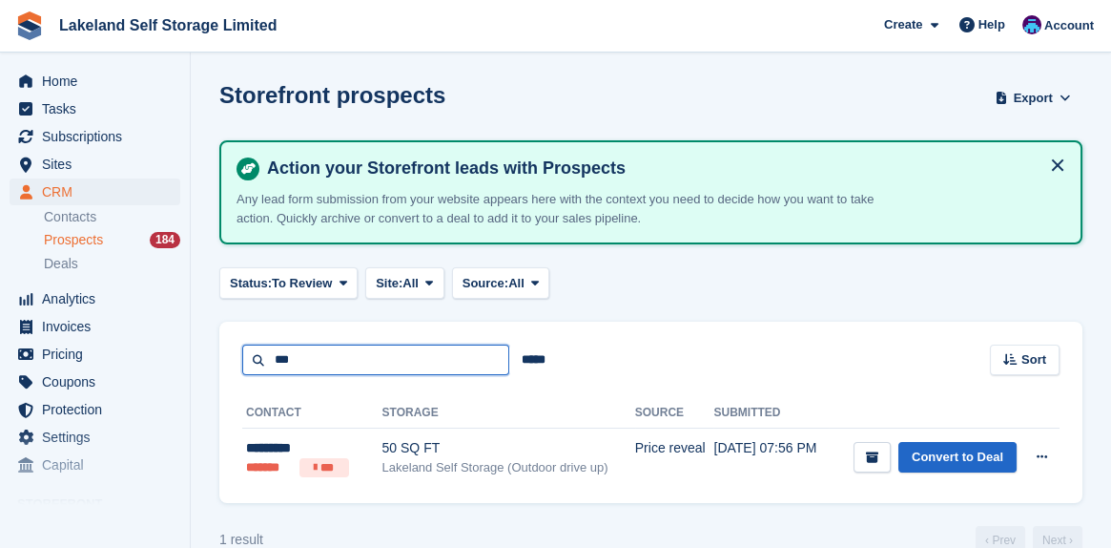
click at [305, 360] on input "***" at bounding box center [375, 359] width 267 height 31
type input "*"
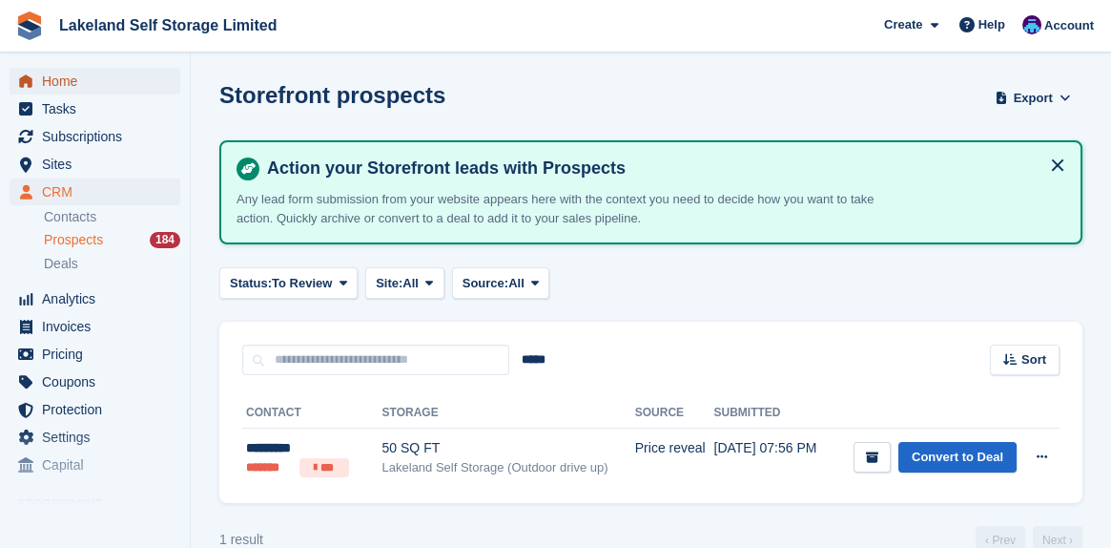
click at [67, 88] on span "Home" at bounding box center [99, 81] width 114 height 27
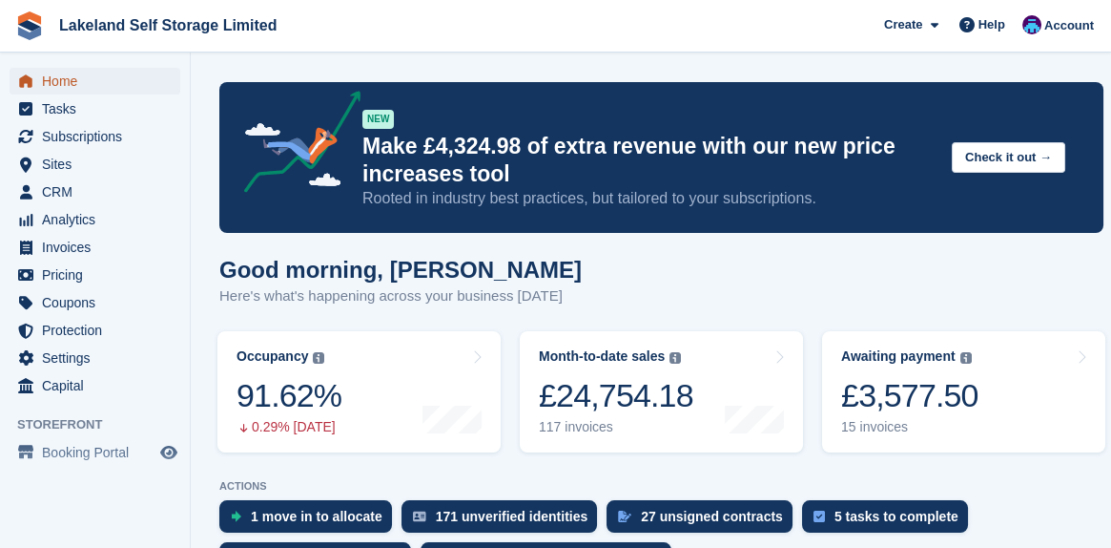
click at [72, 86] on span "Home" at bounding box center [99, 81] width 114 height 27
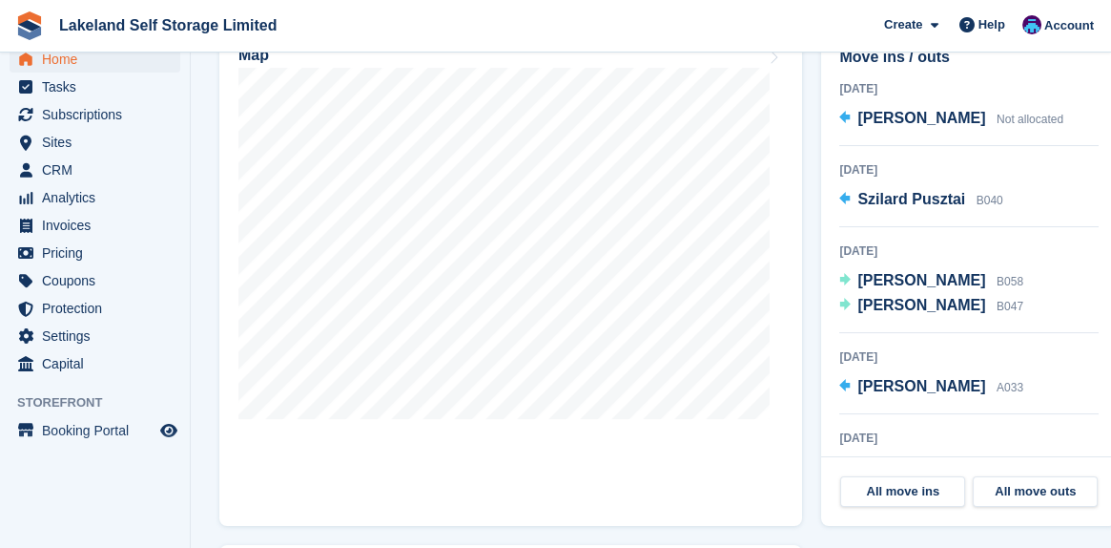
scroll to position [668, 0]
click at [98, 113] on span "Subscriptions" at bounding box center [99, 114] width 114 height 27
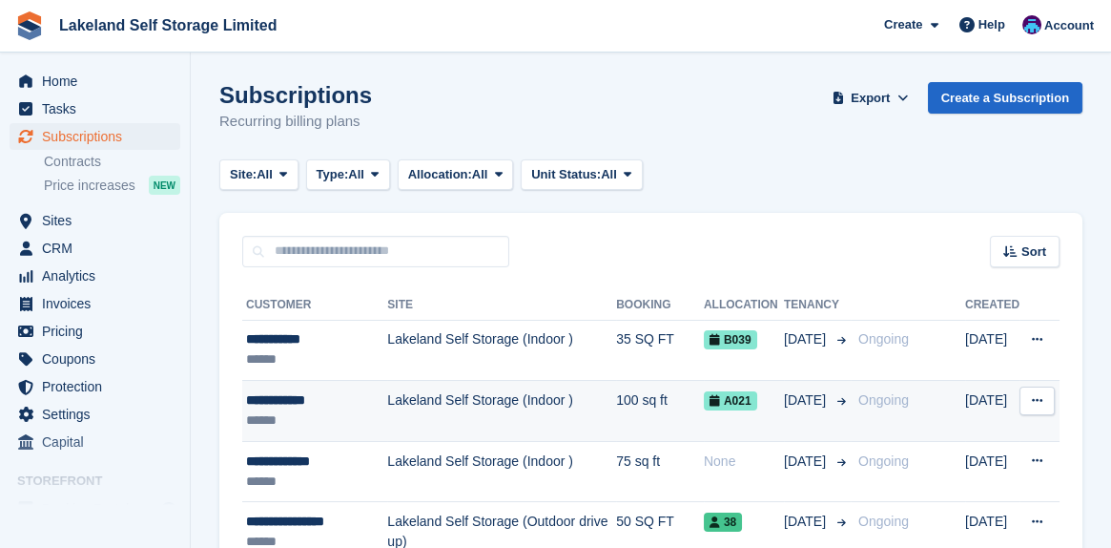
click at [294, 403] on div "**********" at bounding box center [316, 400] width 141 height 20
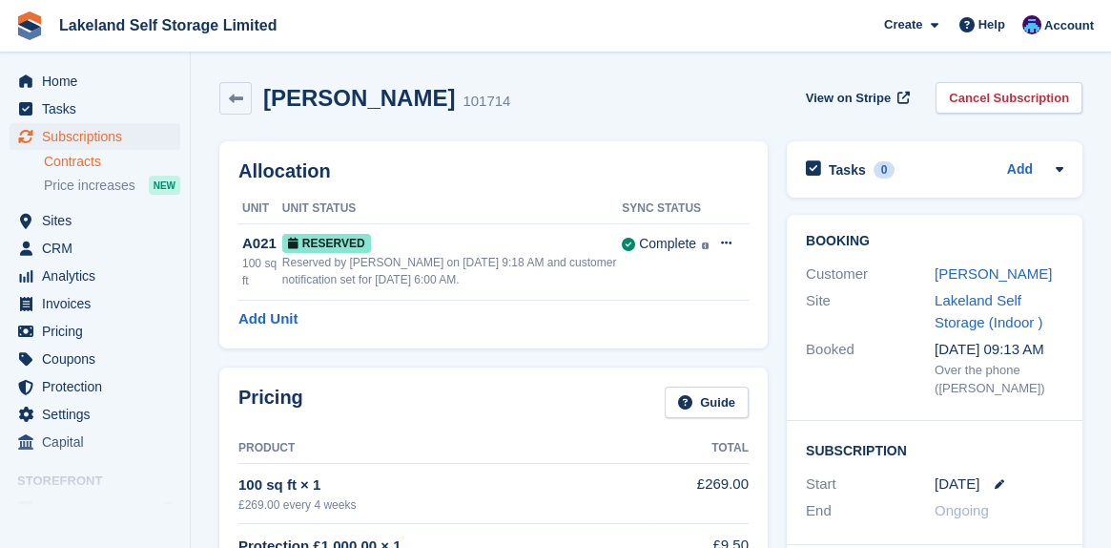
click at [73, 166] on link "Contracts" at bounding box center [112, 162] width 136 height 18
